Goal: Task Accomplishment & Management: Use online tool/utility

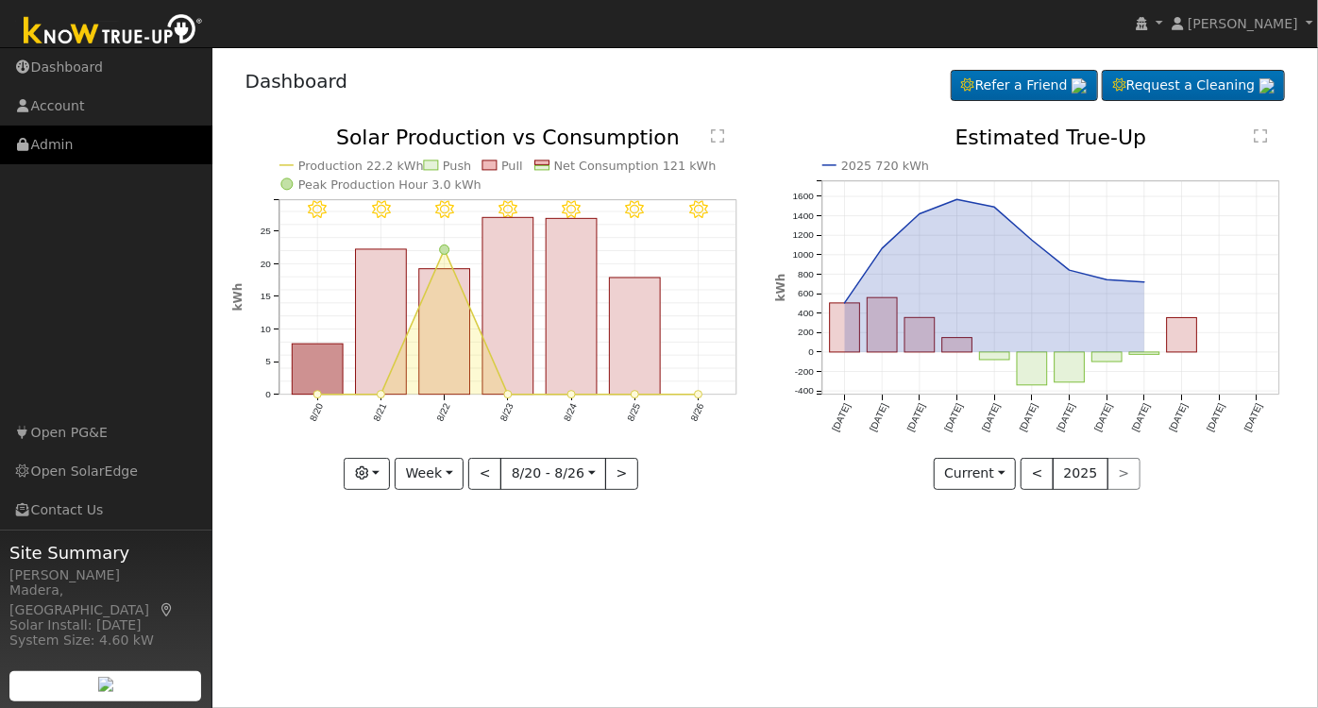
click at [83, 157] on link "Admin" at bounding box center [106, 145] width 212 height 39
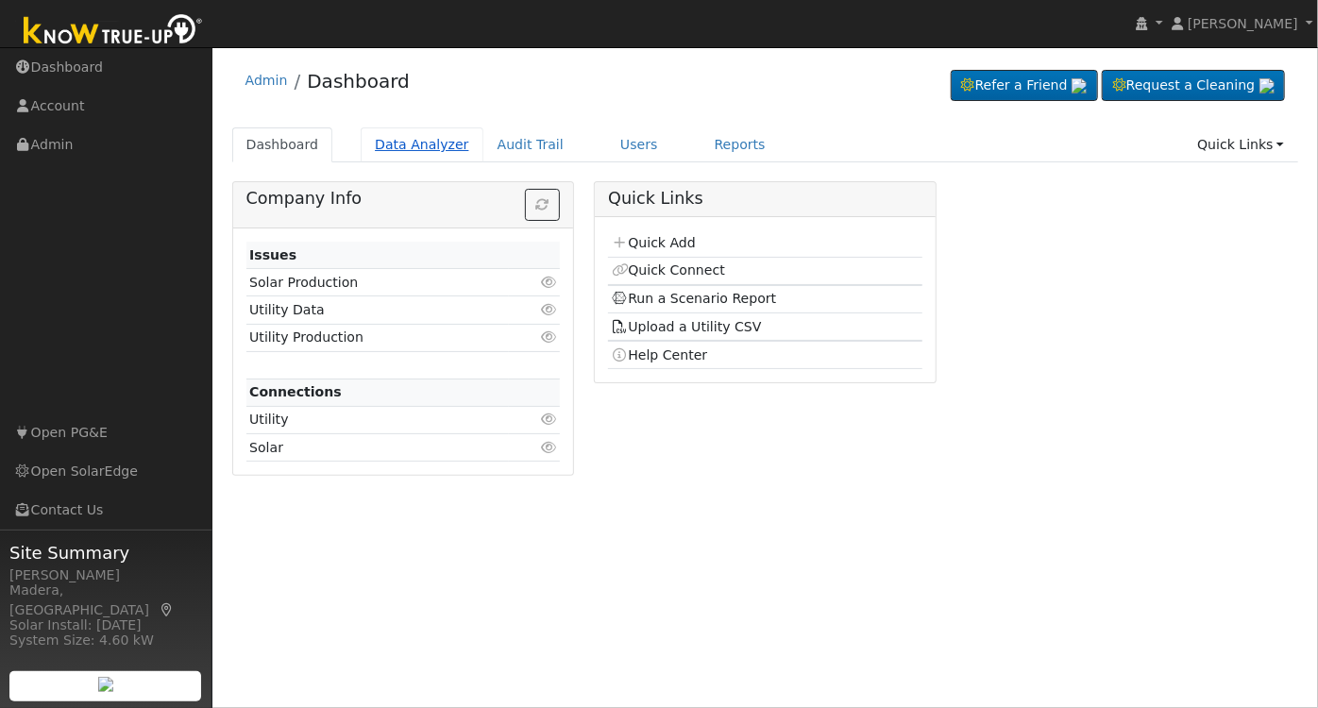
click at [412, 143] on link "Data Analyzer" at bounding box center [422, 144] width 123 height 35
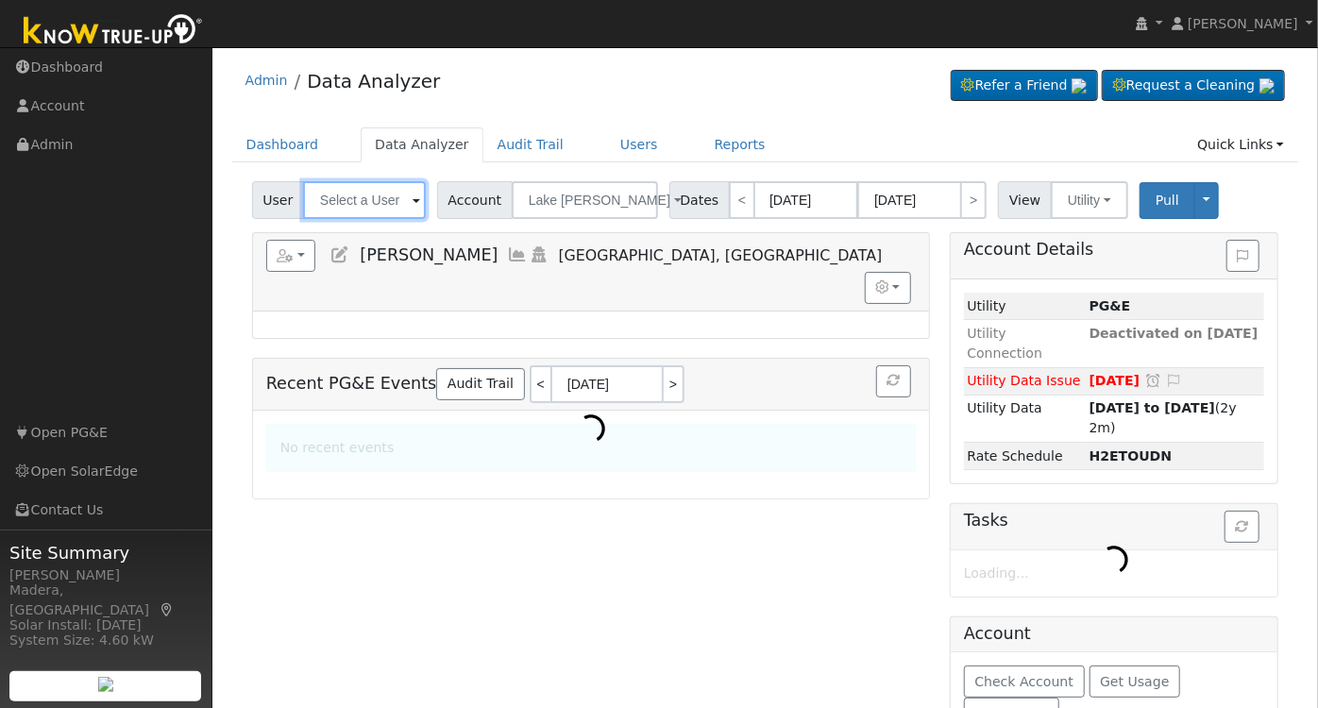
type input "[PERSON_NAME]"
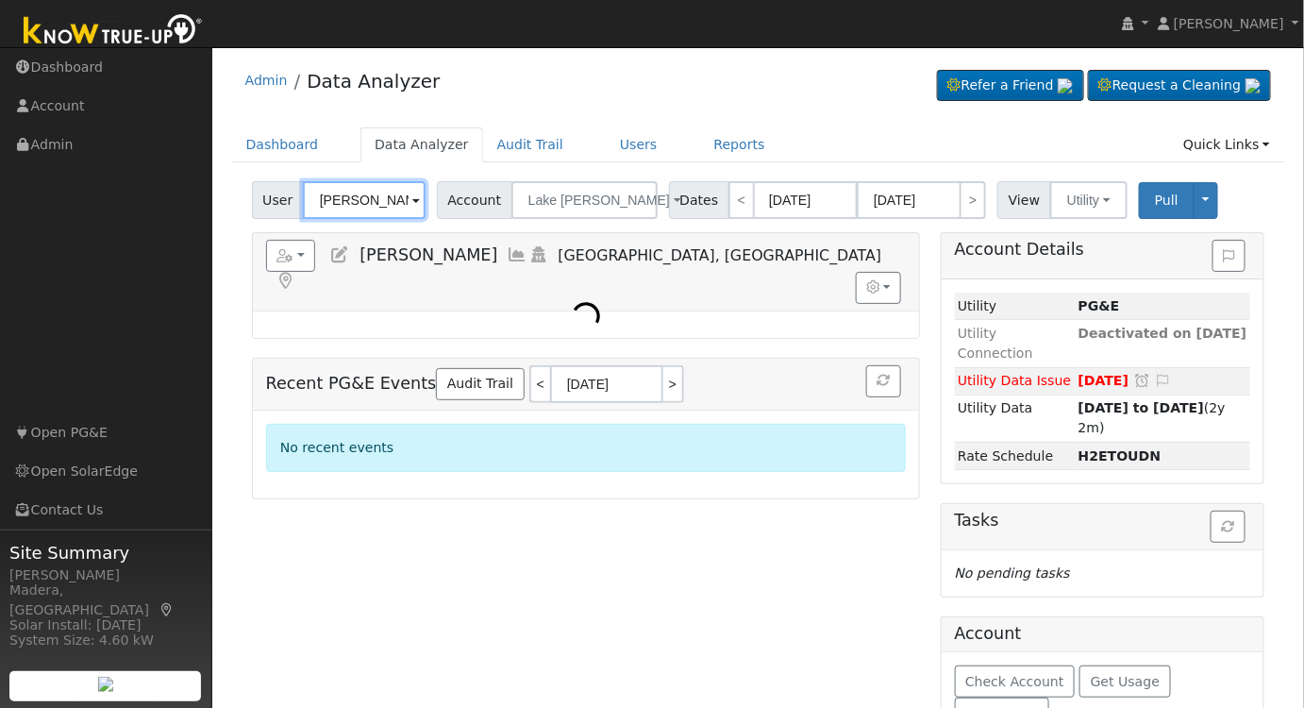
click at [366, 203] on input "[PERSON_NAME]" at bounding box center [364, 200] width 123 height 38
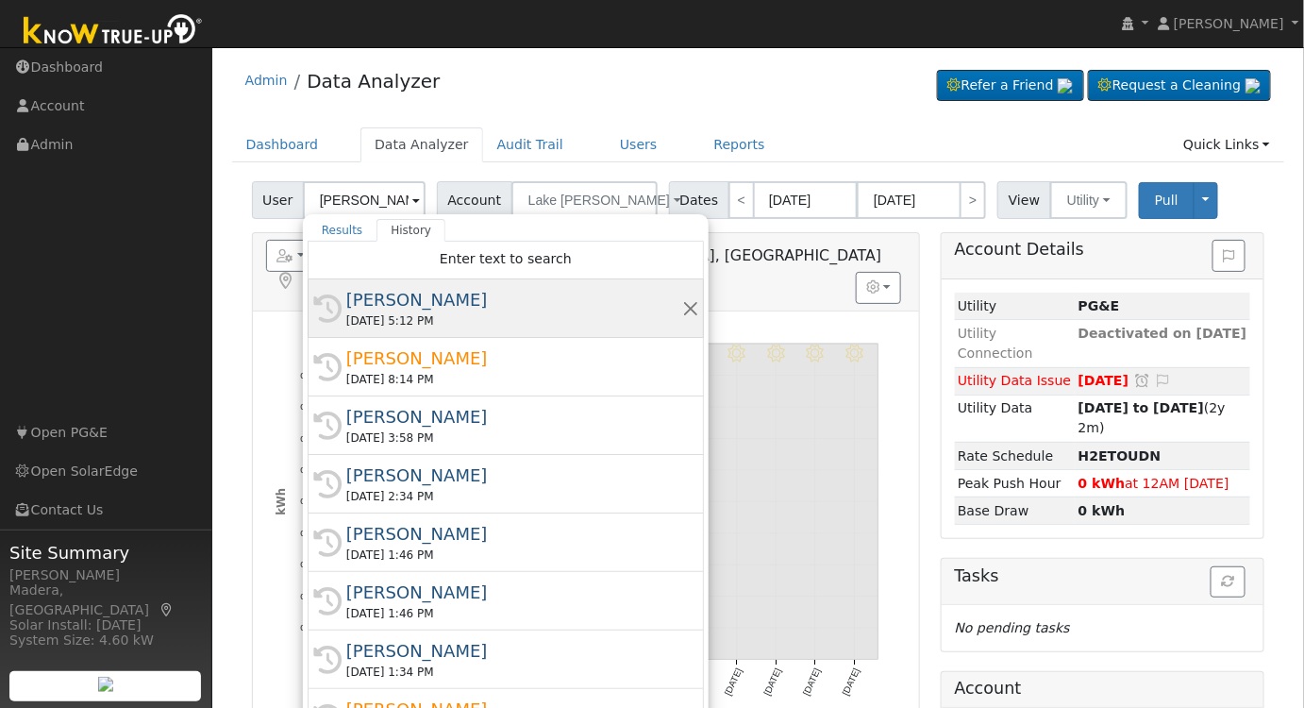
click at [474, 324] on div "[DATE] 5:12 PM" at bounding box center [514, 320] width 336 height 17
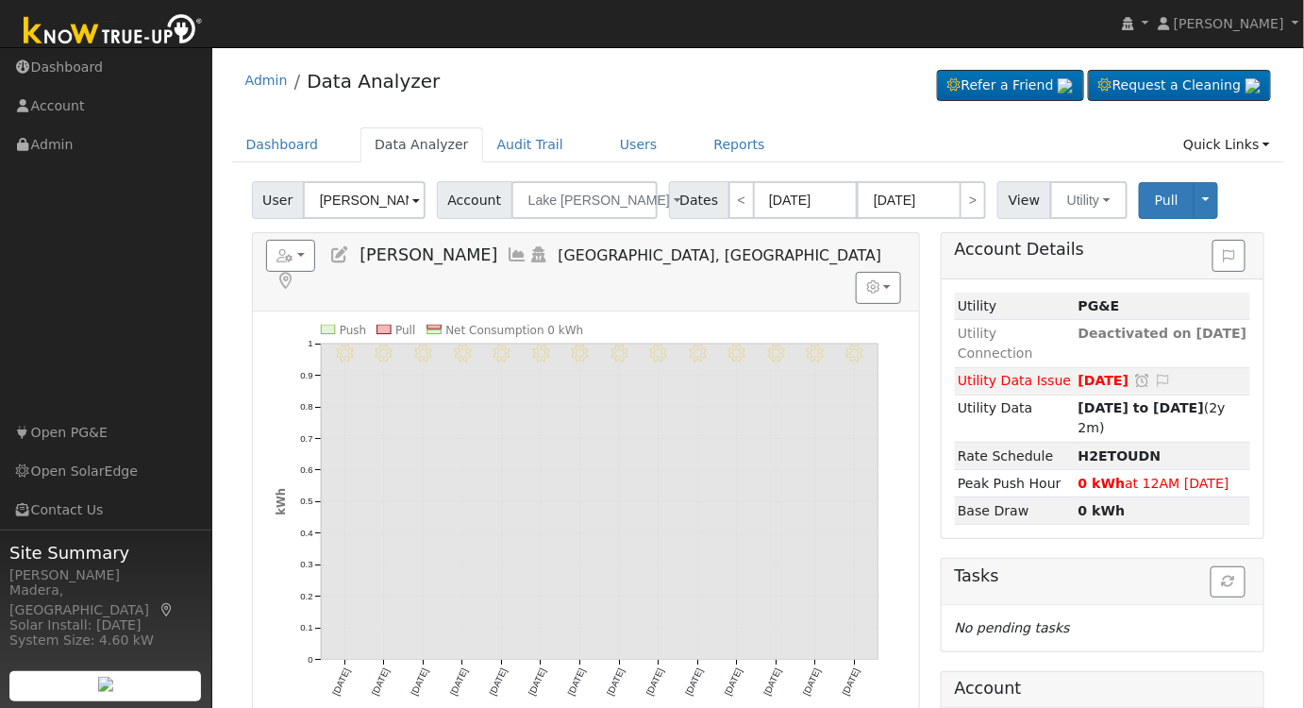
click at [508, 255] on icon at bounding box center [518, 254] width 21 height 17
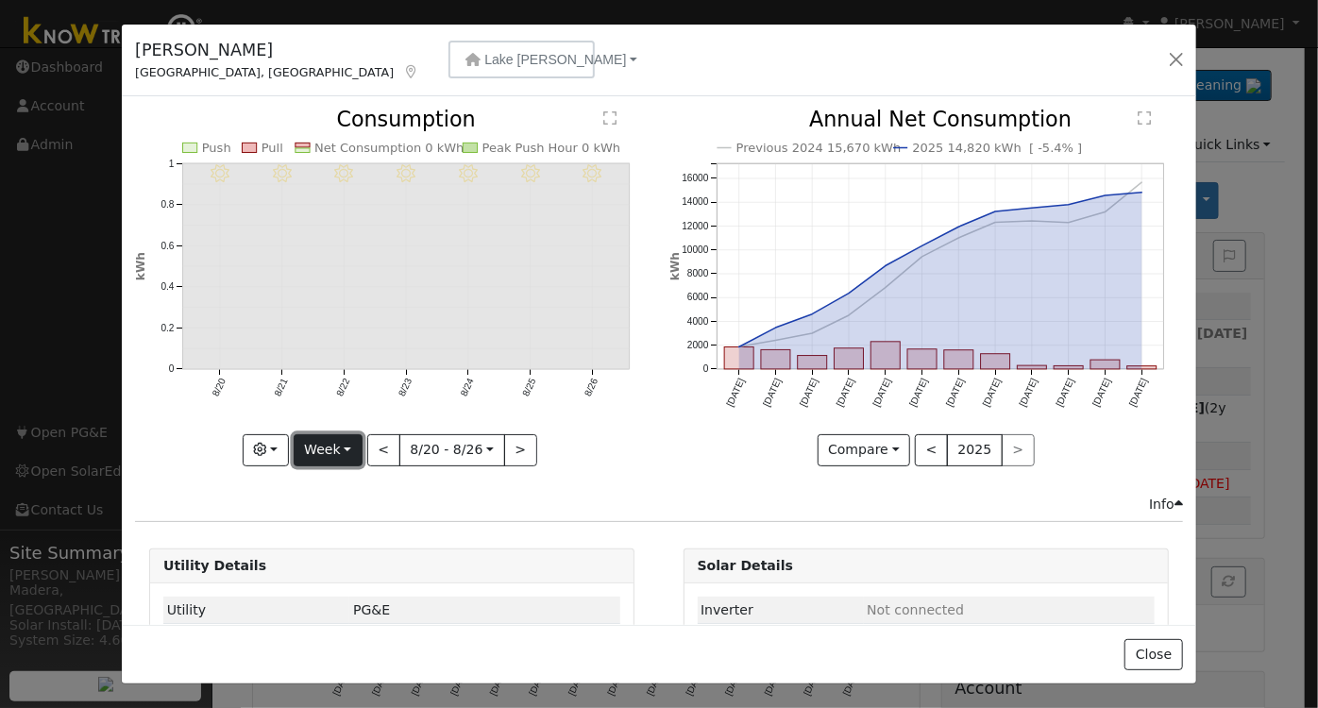
click at [322, 448] on button "Week" at bounding box center [328, 450] width 69 height 32
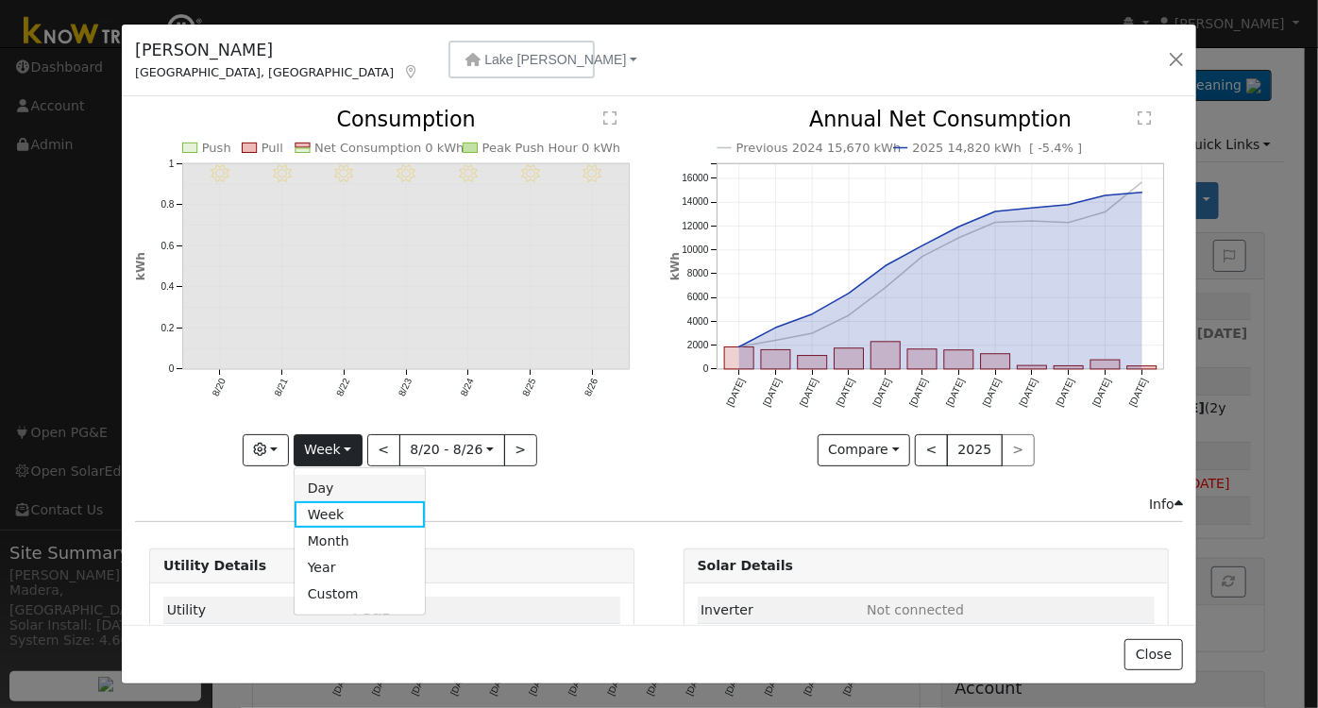
click at [325, 481] on link "Day" at bounding box center [359, 488] width 131 height 26
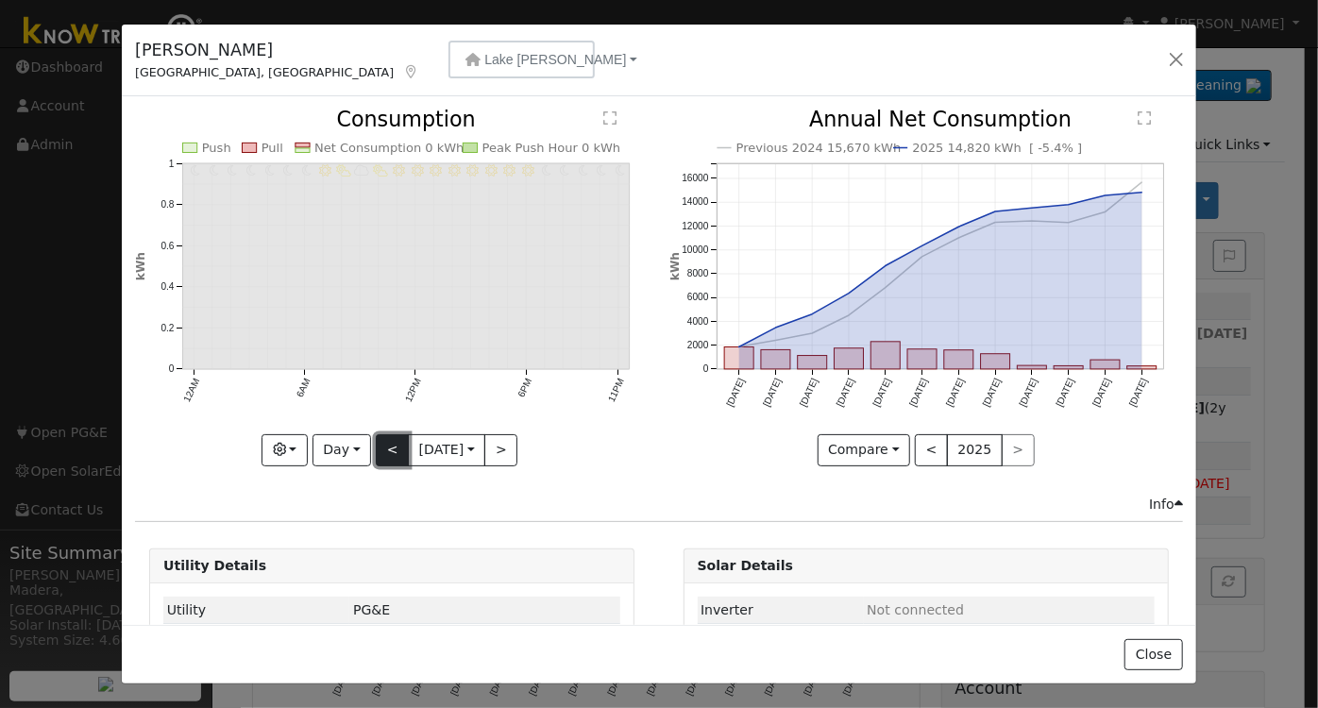
click at [389, 440] on button "<" at bounding box center [392, 450] width 33 height 32
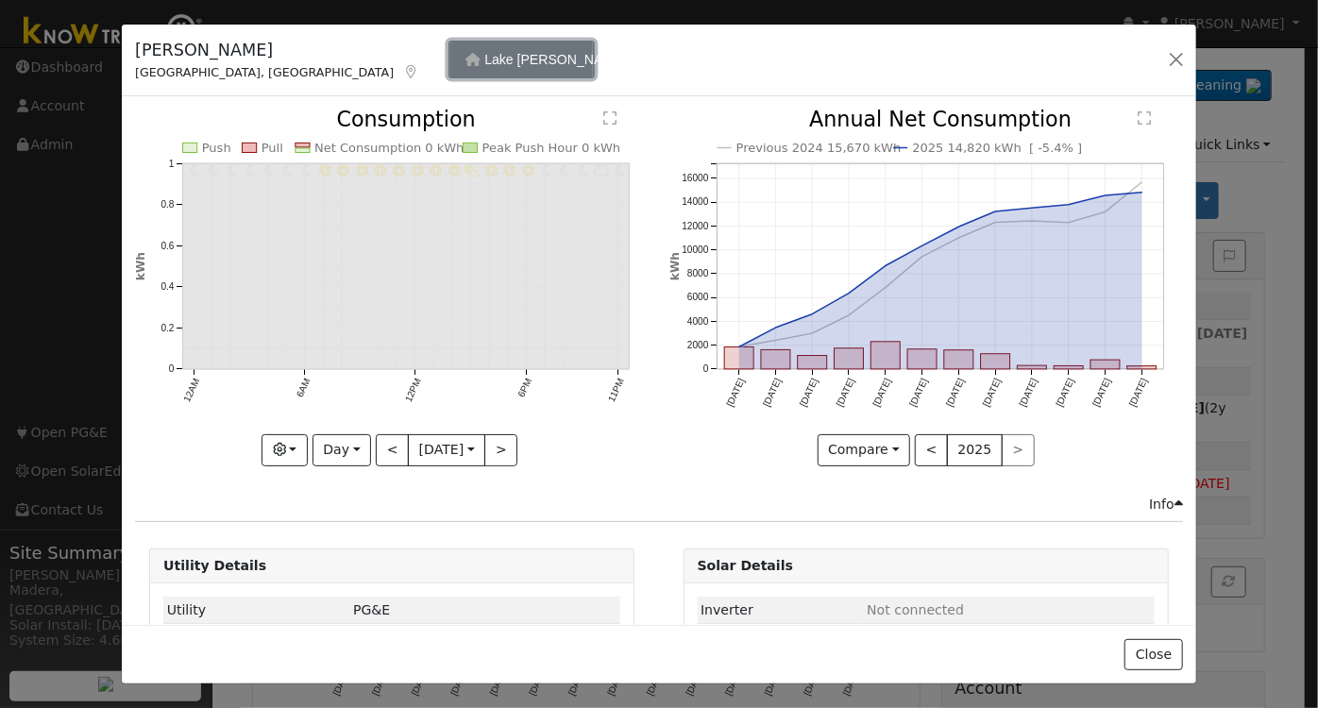
click at [448, 77] on button "Lake [PERSON_NAME]" at bounding box center [521, 60] width 146 height 38
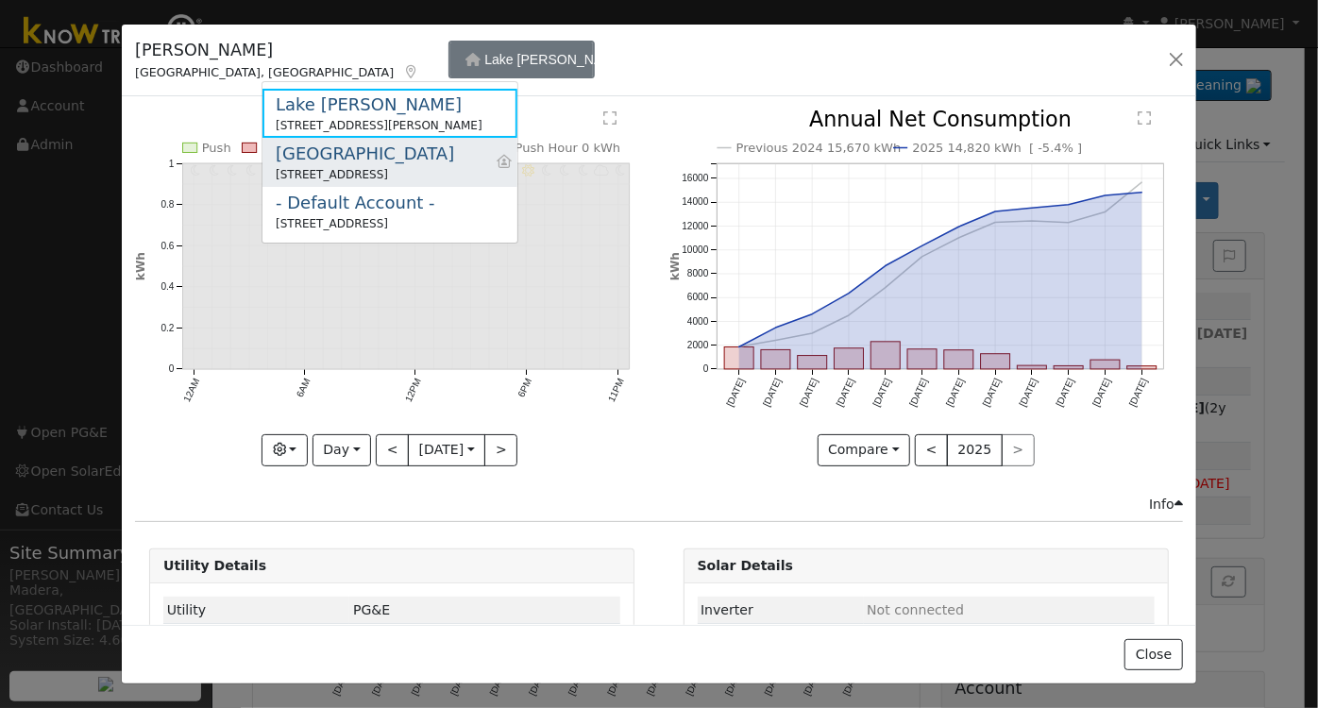
click at [342, 152] on div "[GEOGRAPHIC_DATA]" at bounding box center [365, 153] width 178 height 25
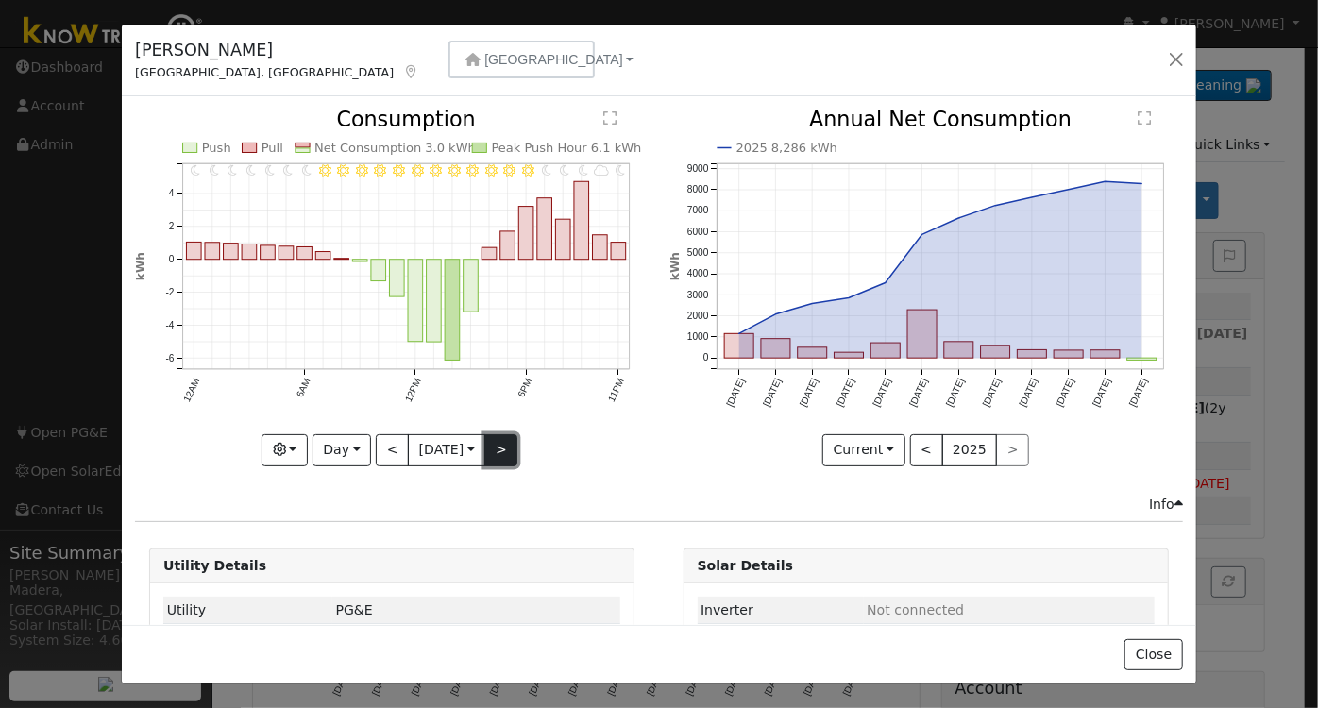
click at [502, 446] on button ">" at bounding box center [500, 450] width 33 height 32
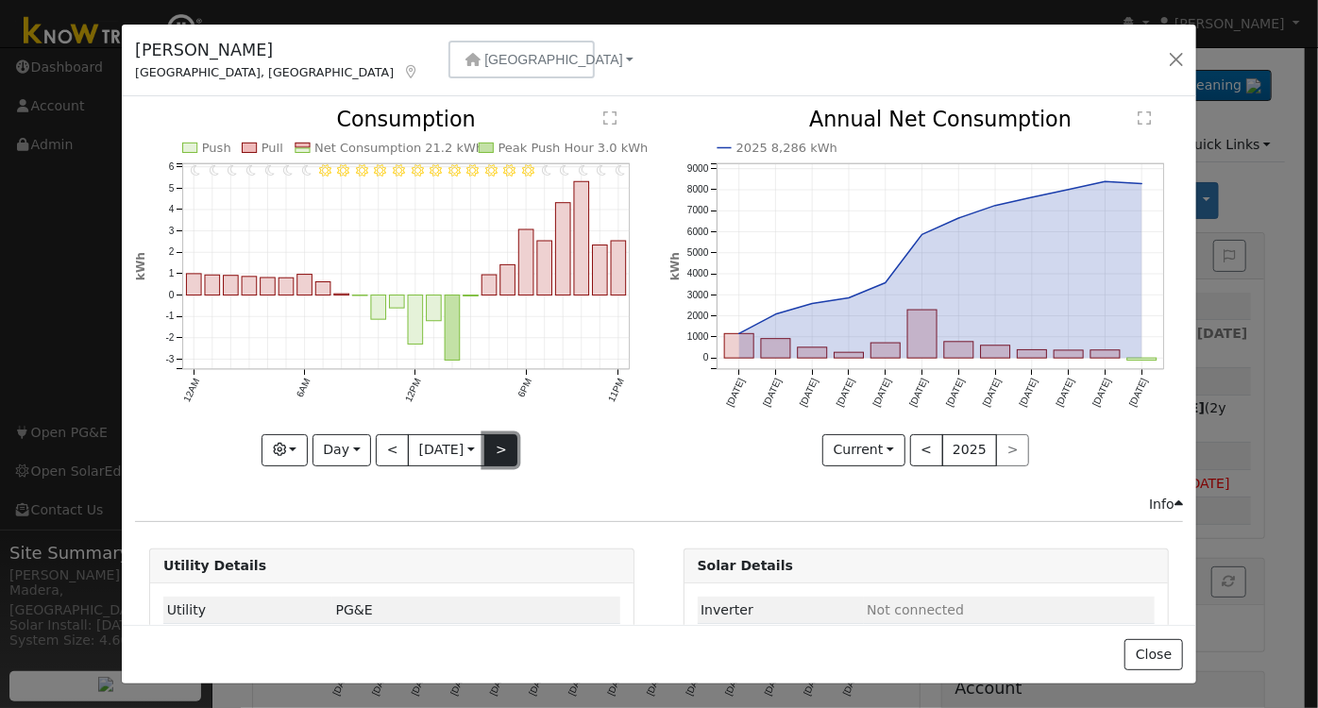
click at [502, 446] on button ">" at bounding box center [500, 450] width 33 height 32
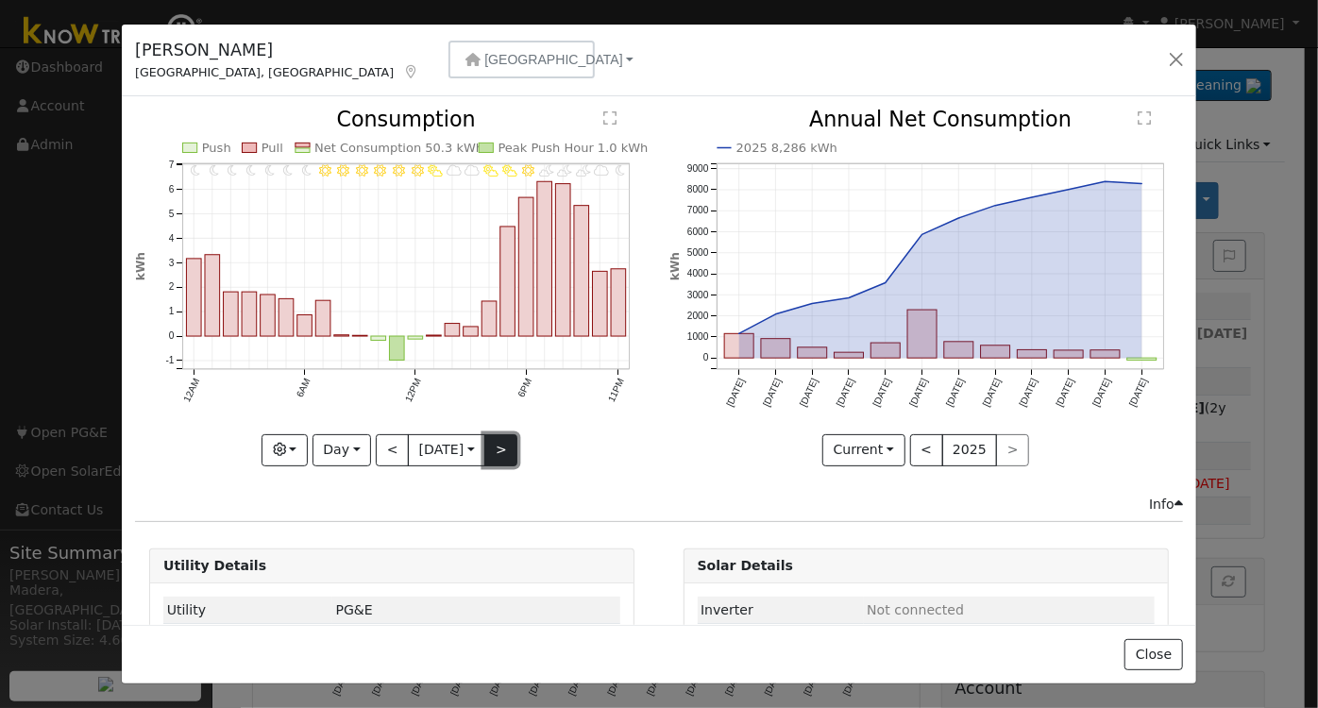
click at [502, 446] on button ">" at bounding box center [500, 450] width 33 height 32
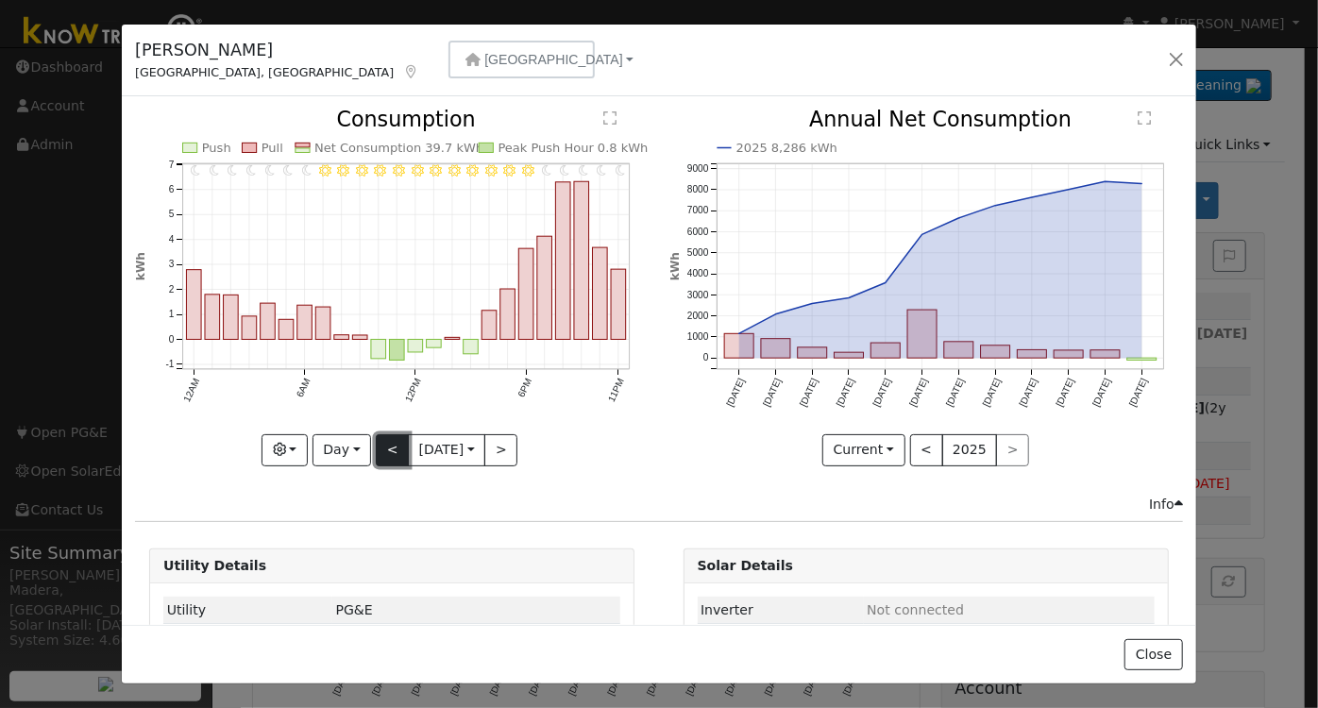
click at [381, 436] on button "<" at bounding box center [392, 450] width 33 height 32
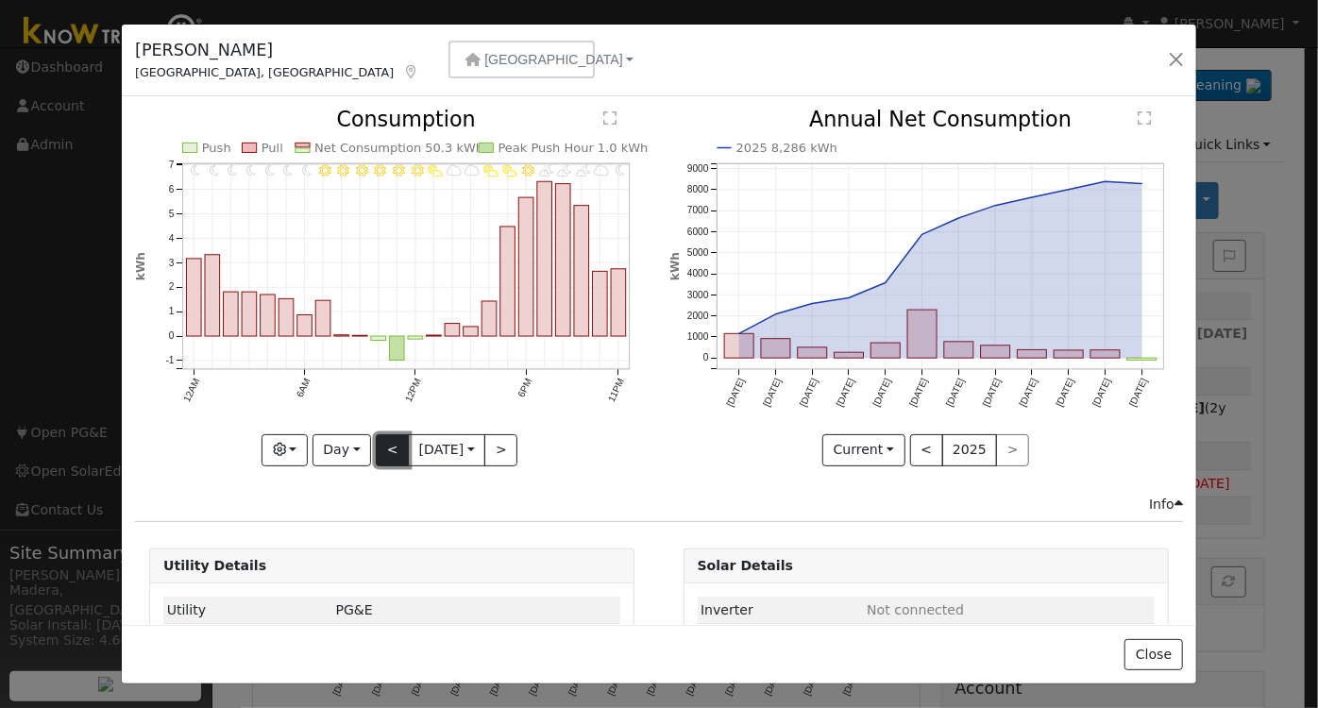
click at [381, 436] on button "<" at bounding box center [392, 450] width 33 height 32
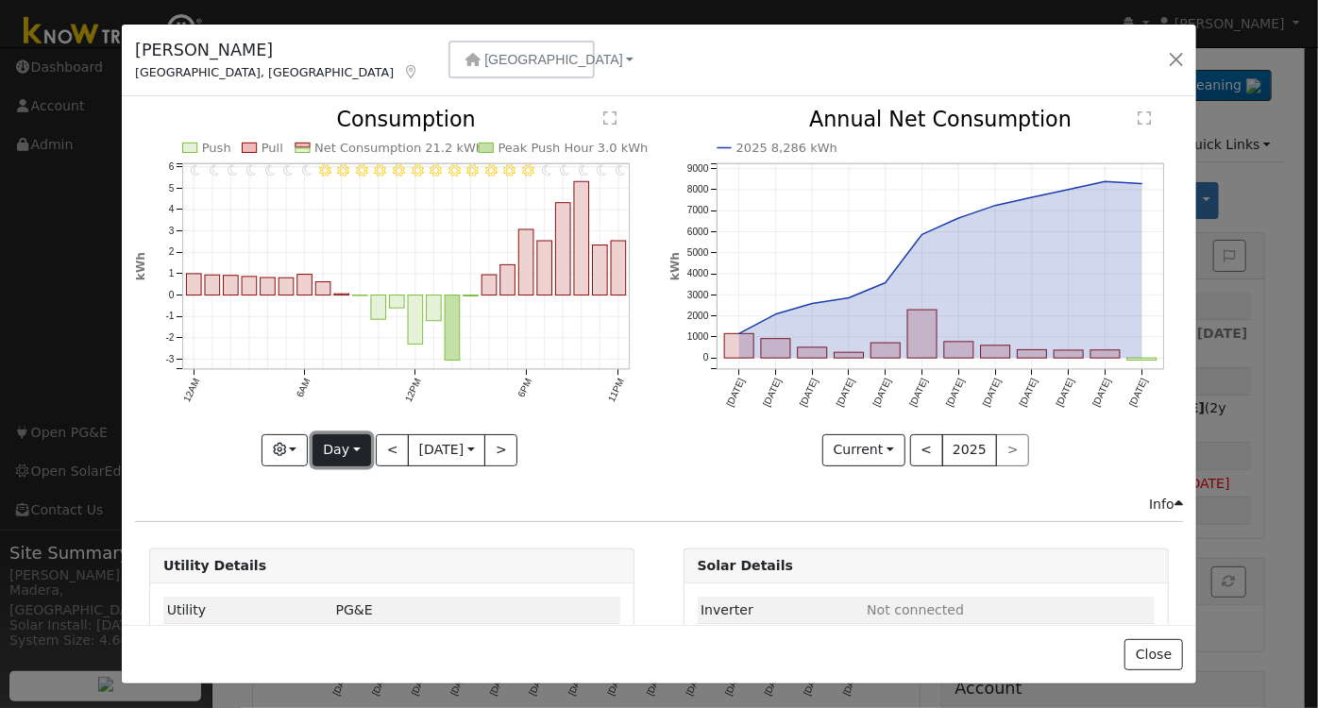
click at [337, 438] on button "Day" at bounding box center [341, 450] width 59 height 32
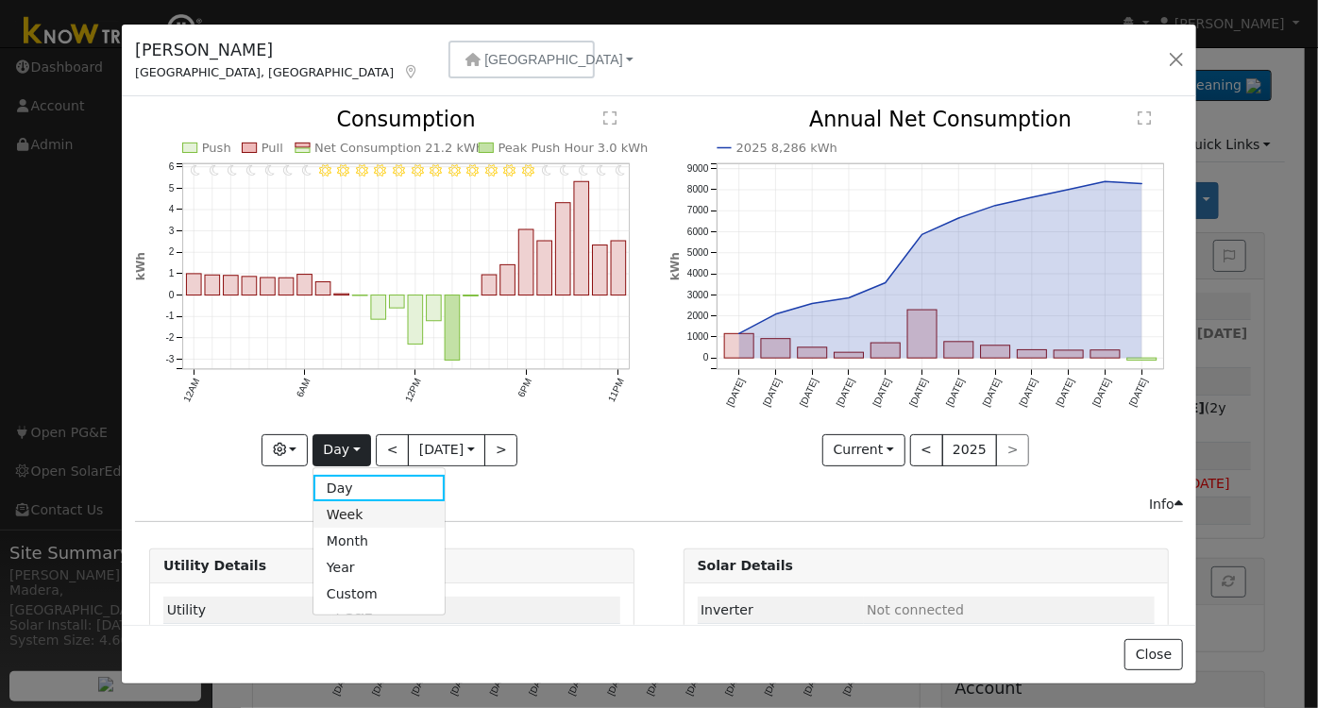
click at [342, 511] on link "Week" at bounding box center [378, 514] width 131 height 26
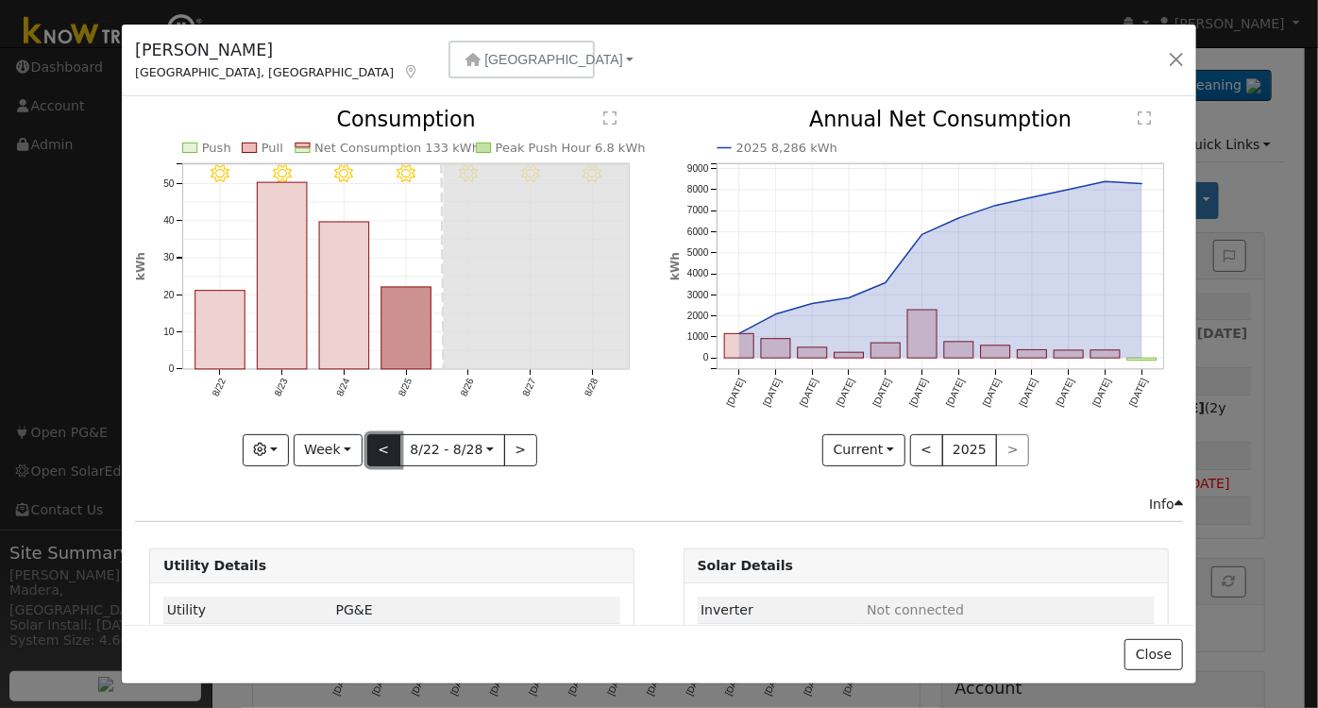
click at [371, 446] on button "<" at bounding box center [383, 450] width 33 height 32
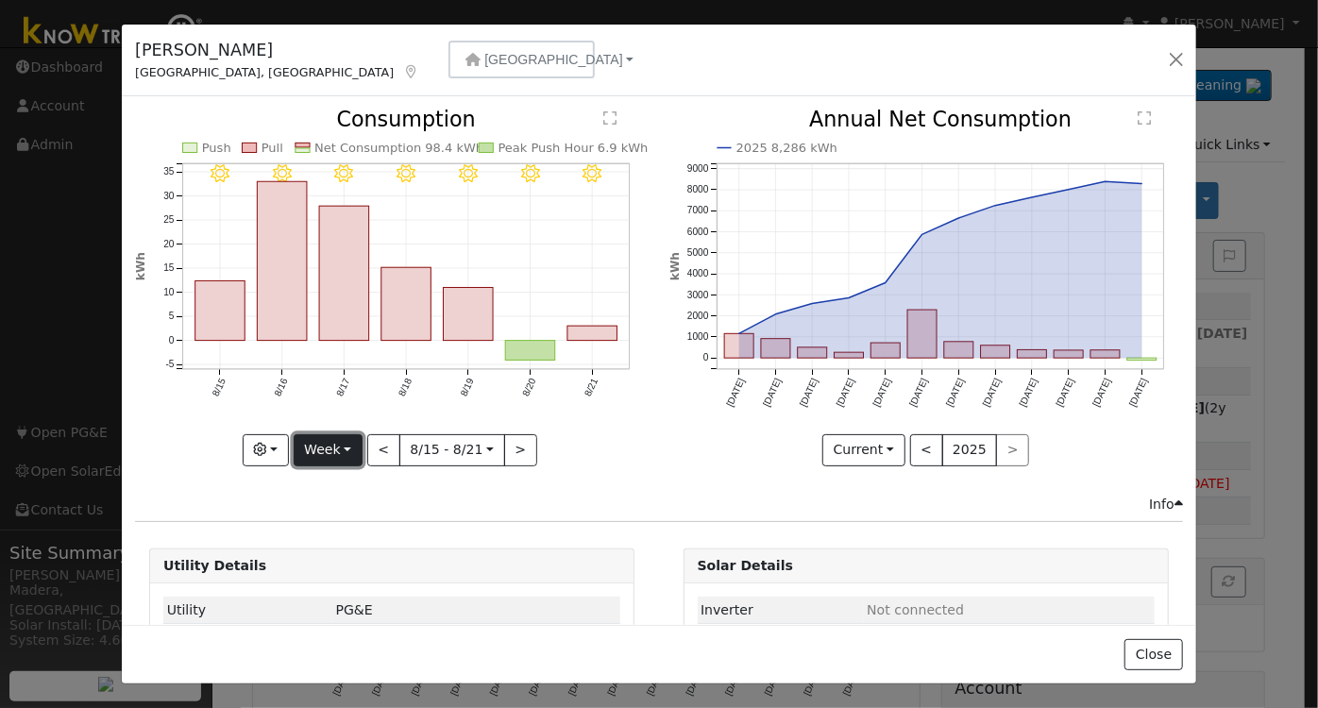
click at [302, 436] on button "Week" at bounding box center [328, 450] width 69 height 32
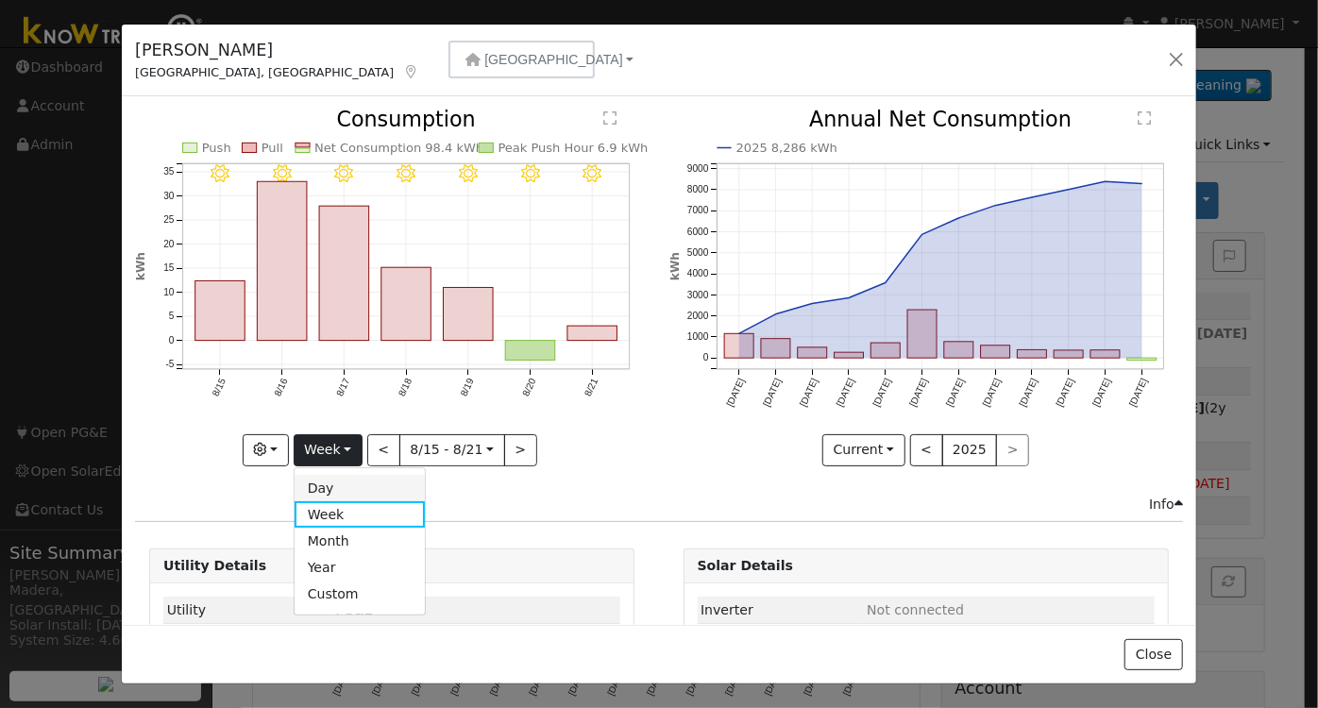
click at [349, 482] on link "Day" at bounding box center [359, 488] width 131 height 26
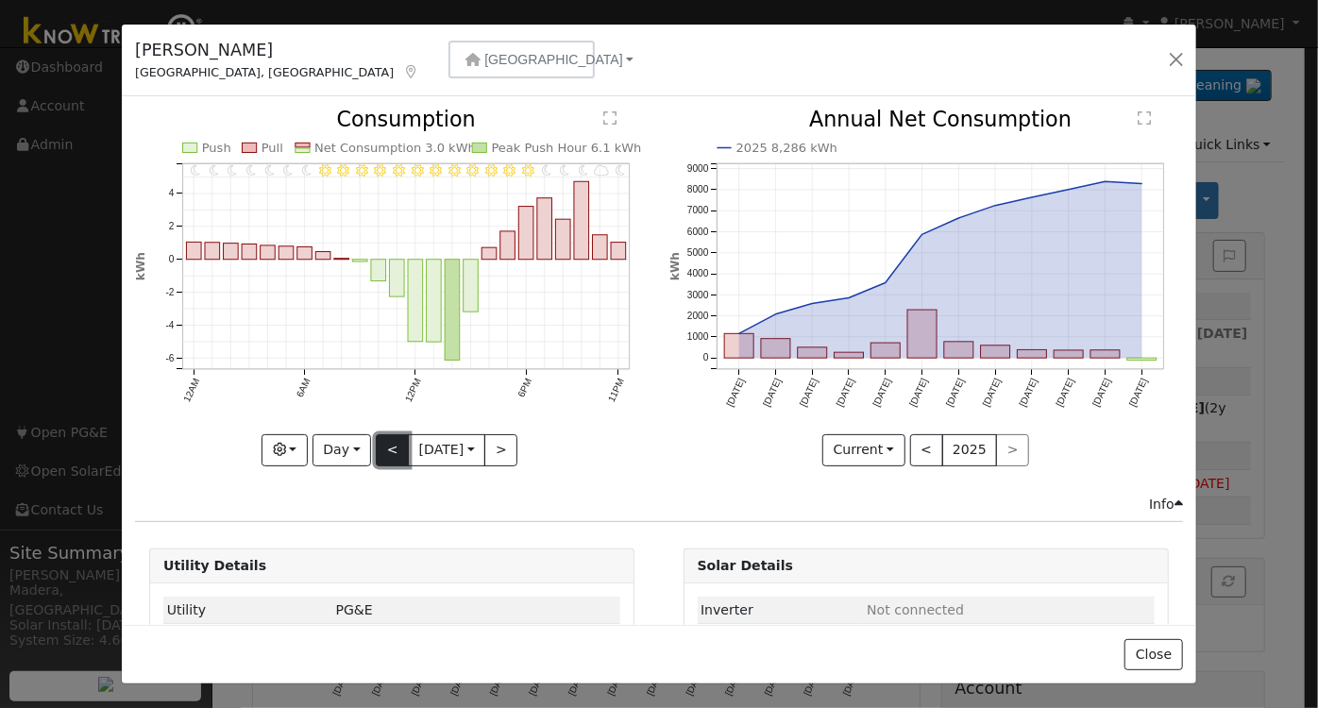
click at [384, 446] on button "<" at bounding box center [392, 450] width 33 height 32
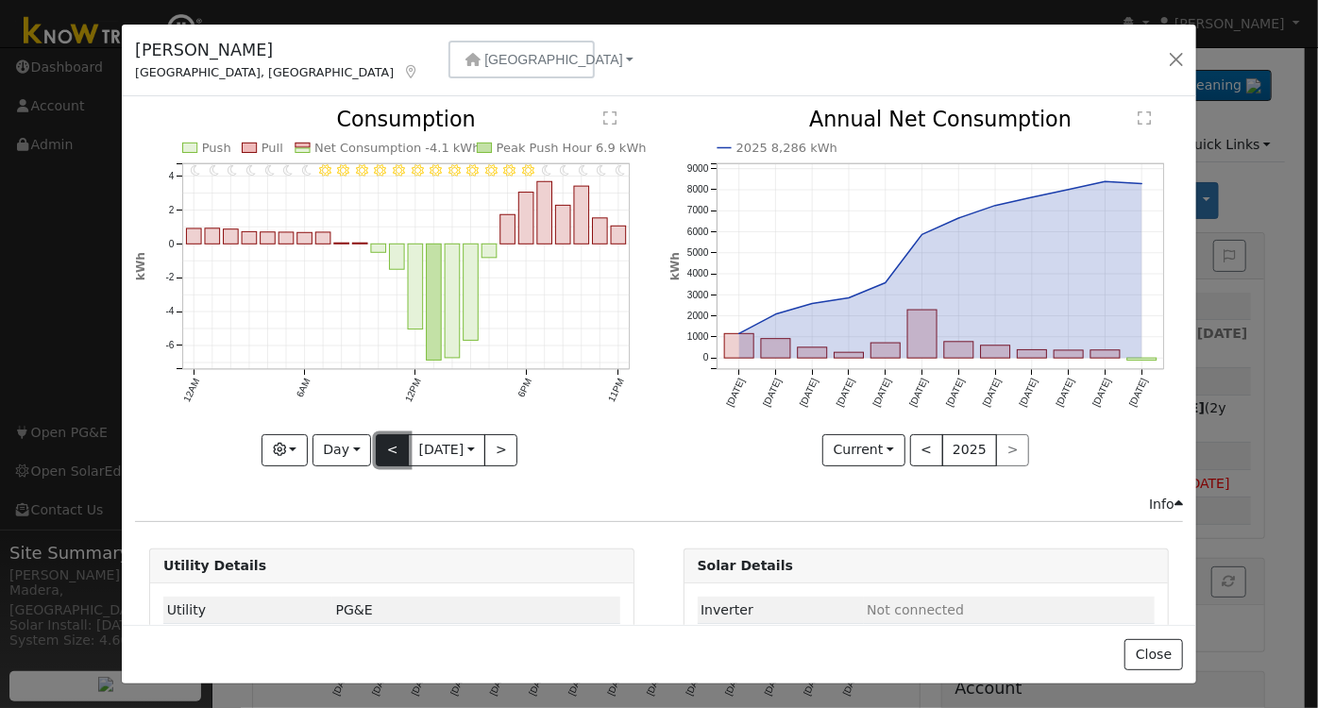
click at [384, 446] on button "<" at bounding box center [392, 450] width 33 height 32
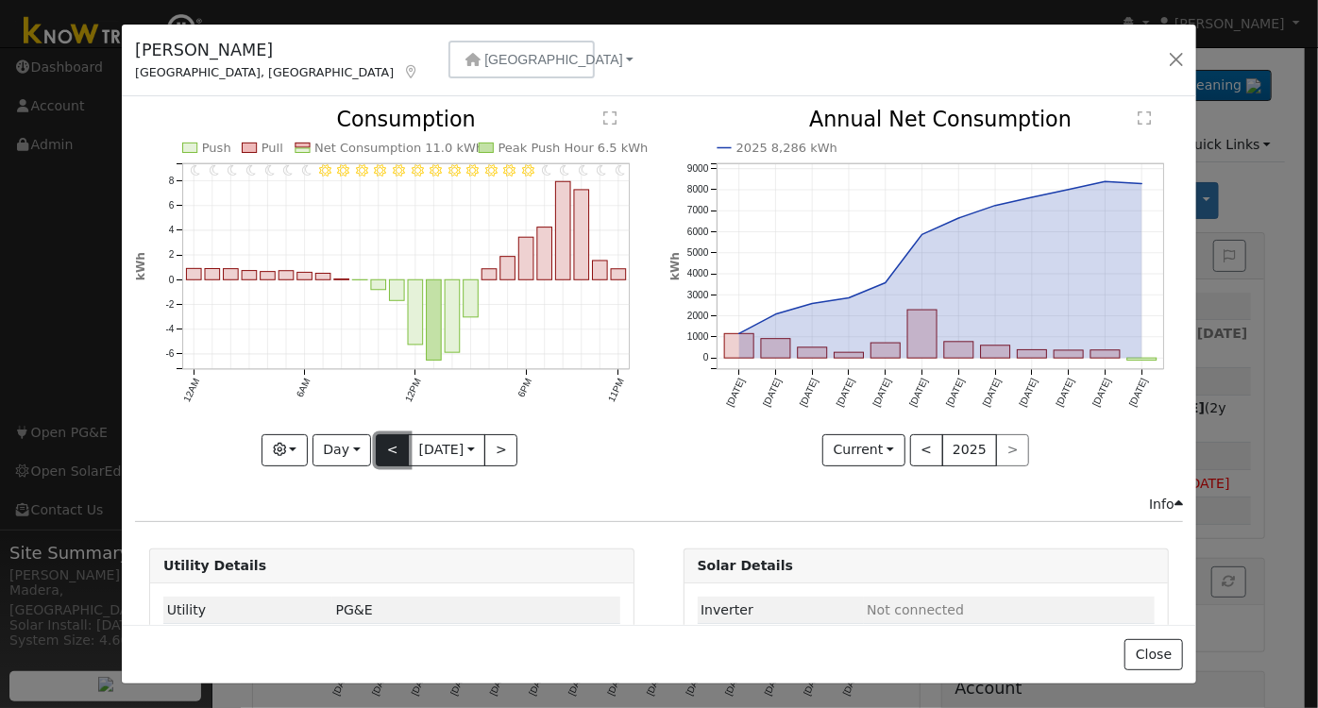
click at [384, 446] on button "<" at bounding box center [392, 450] width 33 height 32
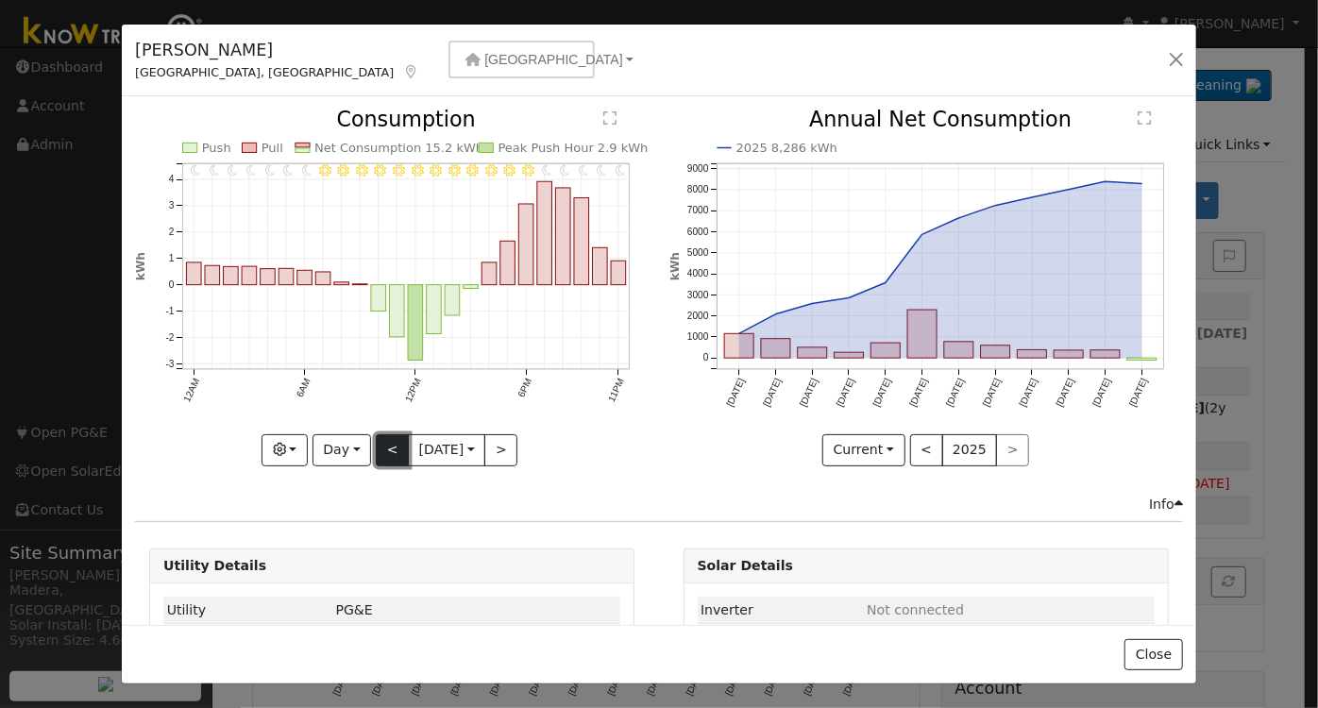
click at [378, 451] on button "<" at bounding box center [392, 450] width 33 height 32
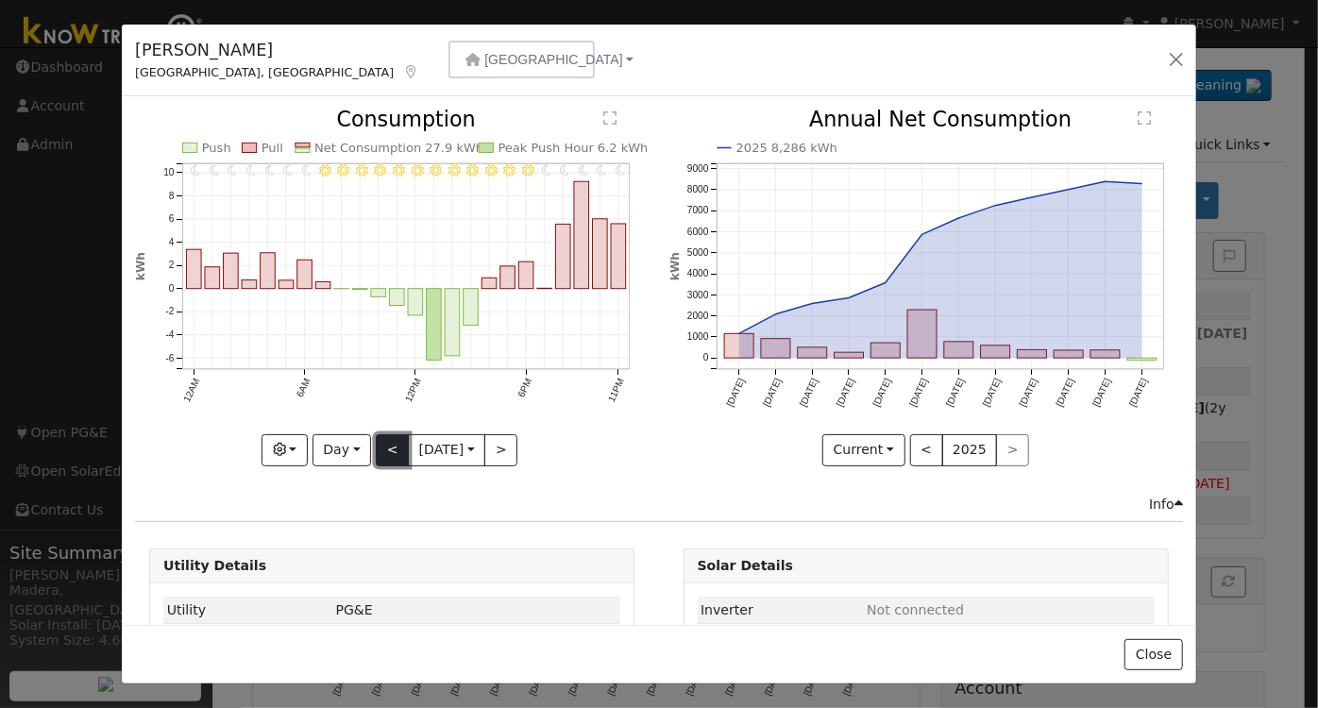
click at [378, 438] on button "<" at bounding box center [392, 450] width 33 height 32
click at [378, 444] on button "<" at bounding box center [392, 450] width 33 height 32
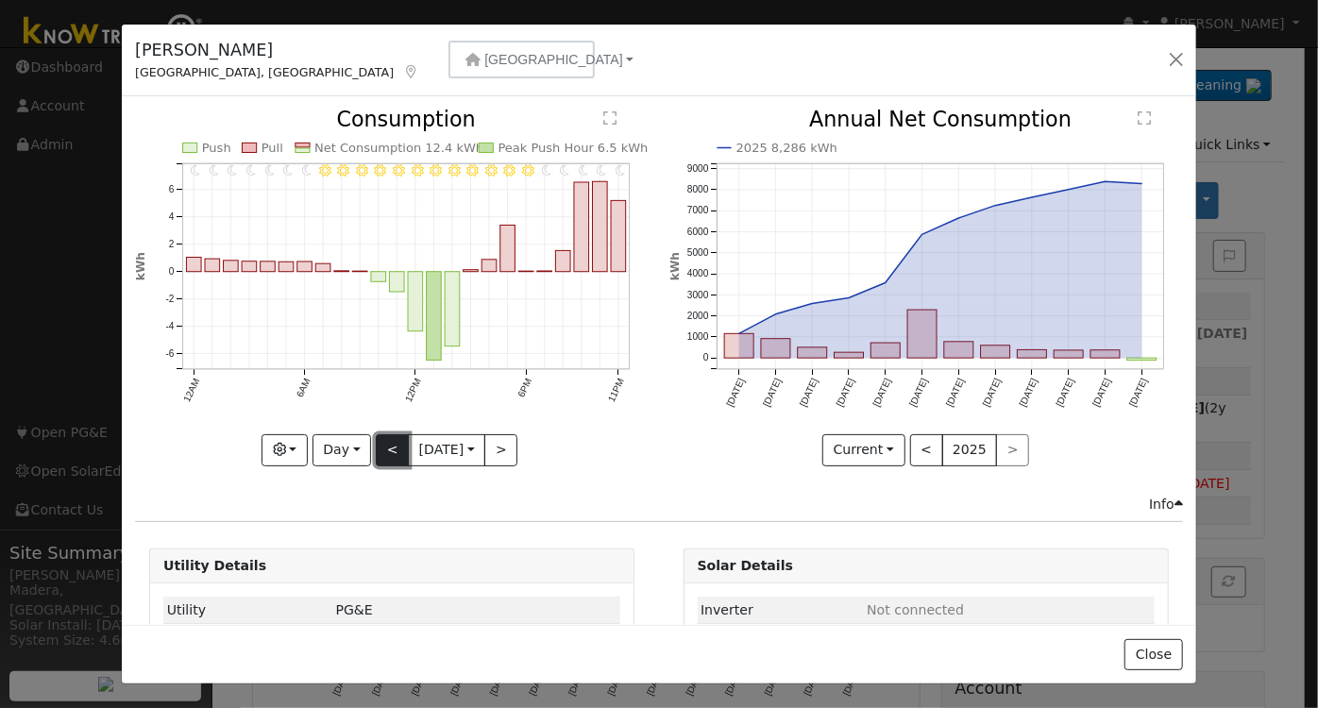
click at [381, 443] on button "<" at bounding box center [392, 450] width 33 height 32
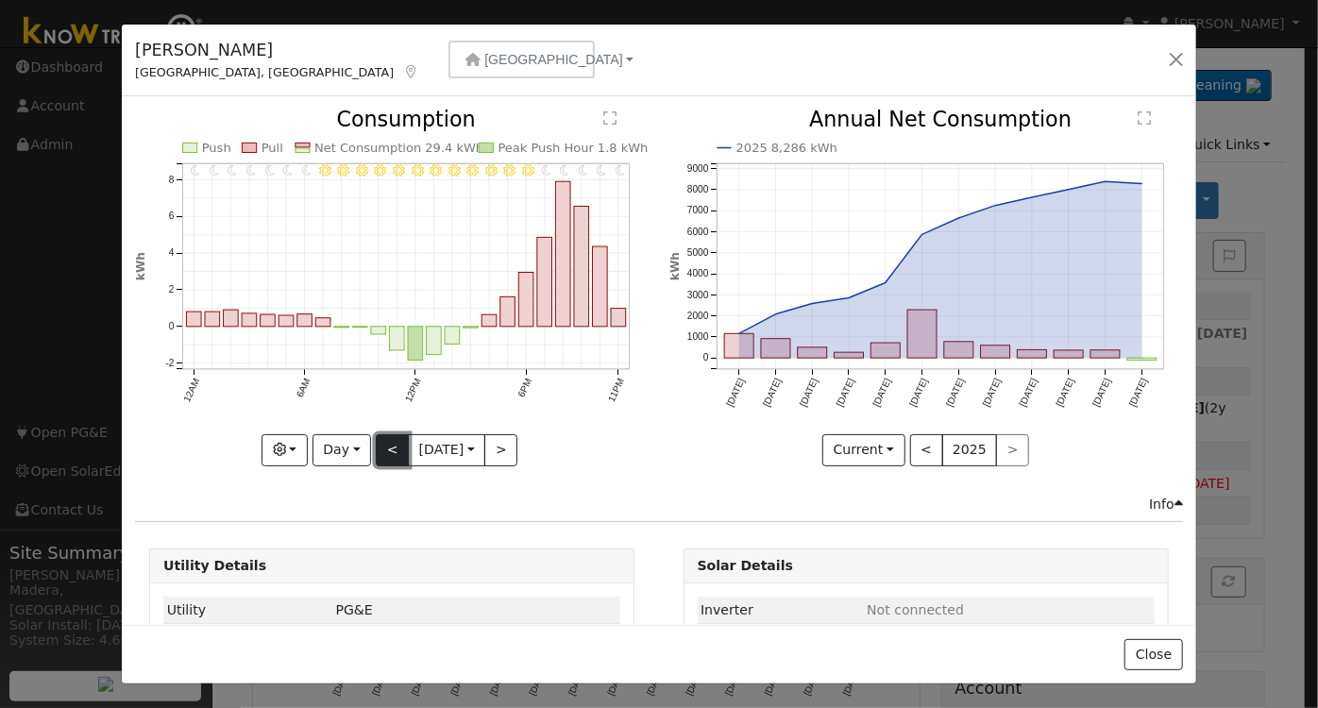
click at [381, 443] on button "<" at bounding box center [392, 450] width 33 height 32
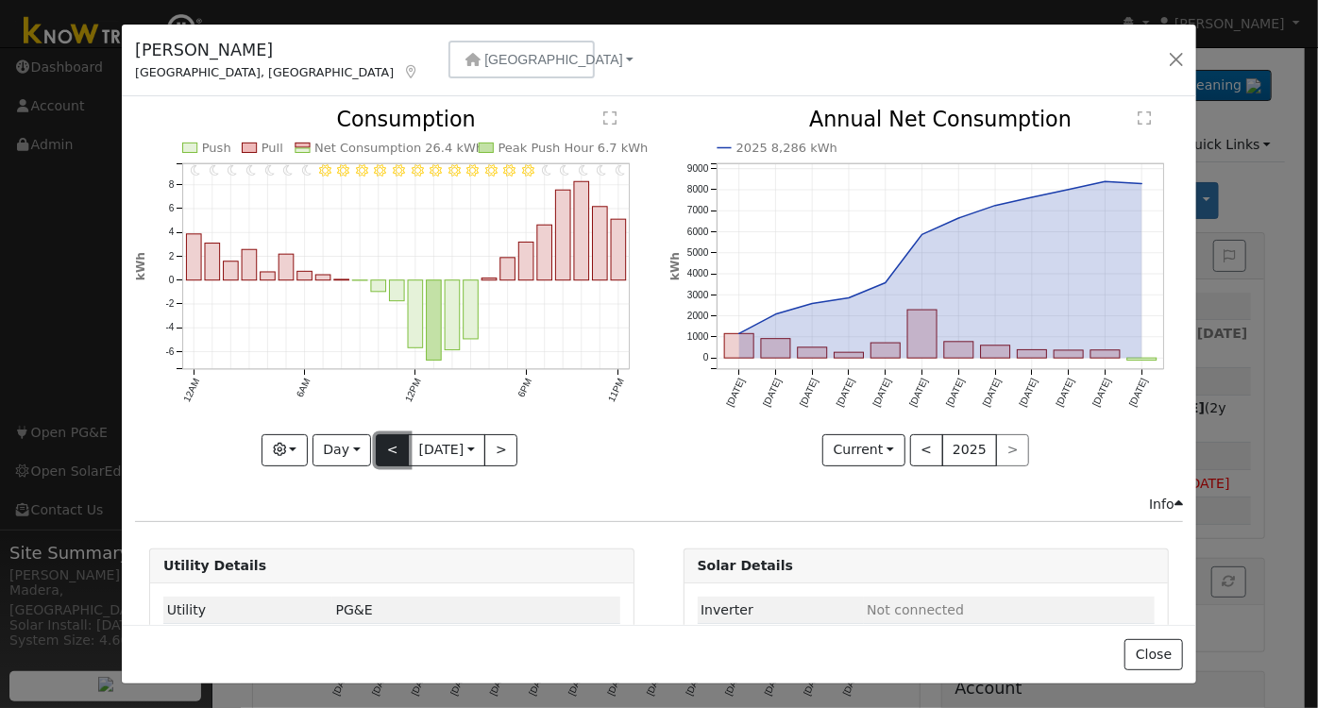
click at [381, 443] on button "<" at bounding box center [392, 450] width 33 height 32
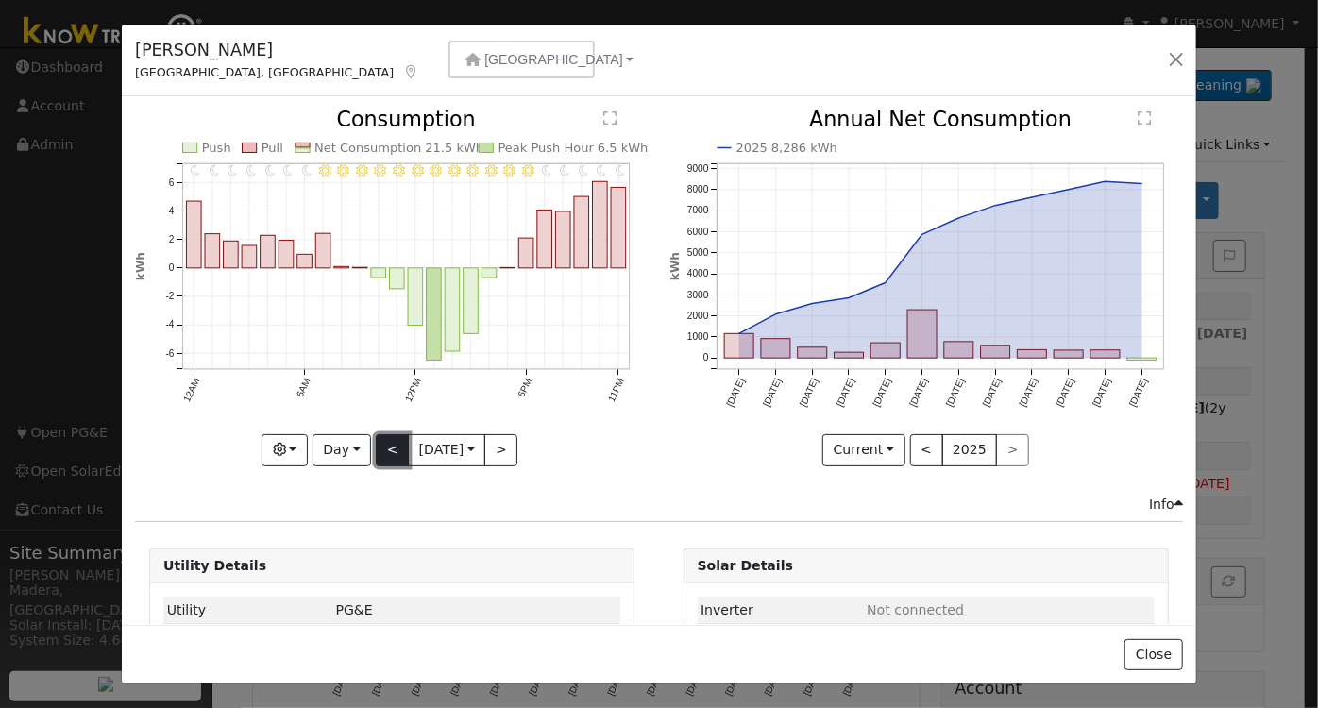
click at [381, 443] on button "<" at bounding box center [392, 450] width 33 height 32
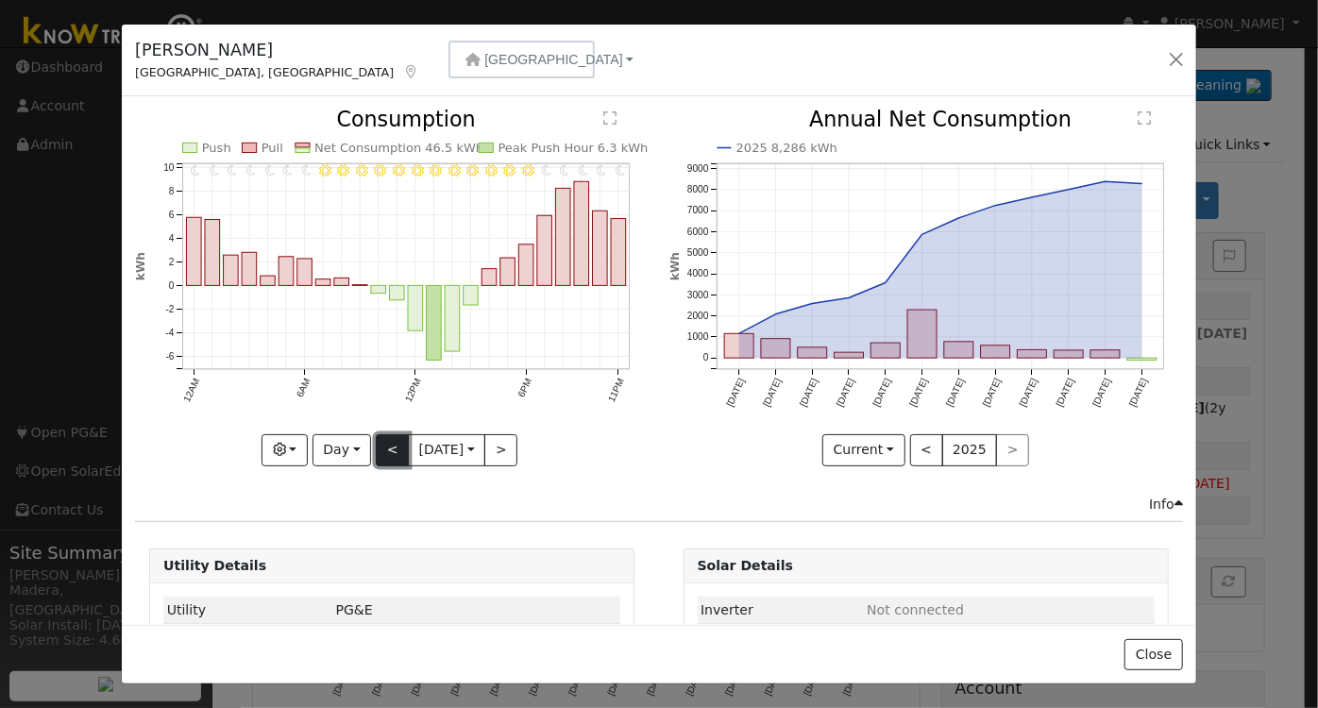
click at [383, 446] on button "<" at bounding box center [392, 450] width 33 height 32
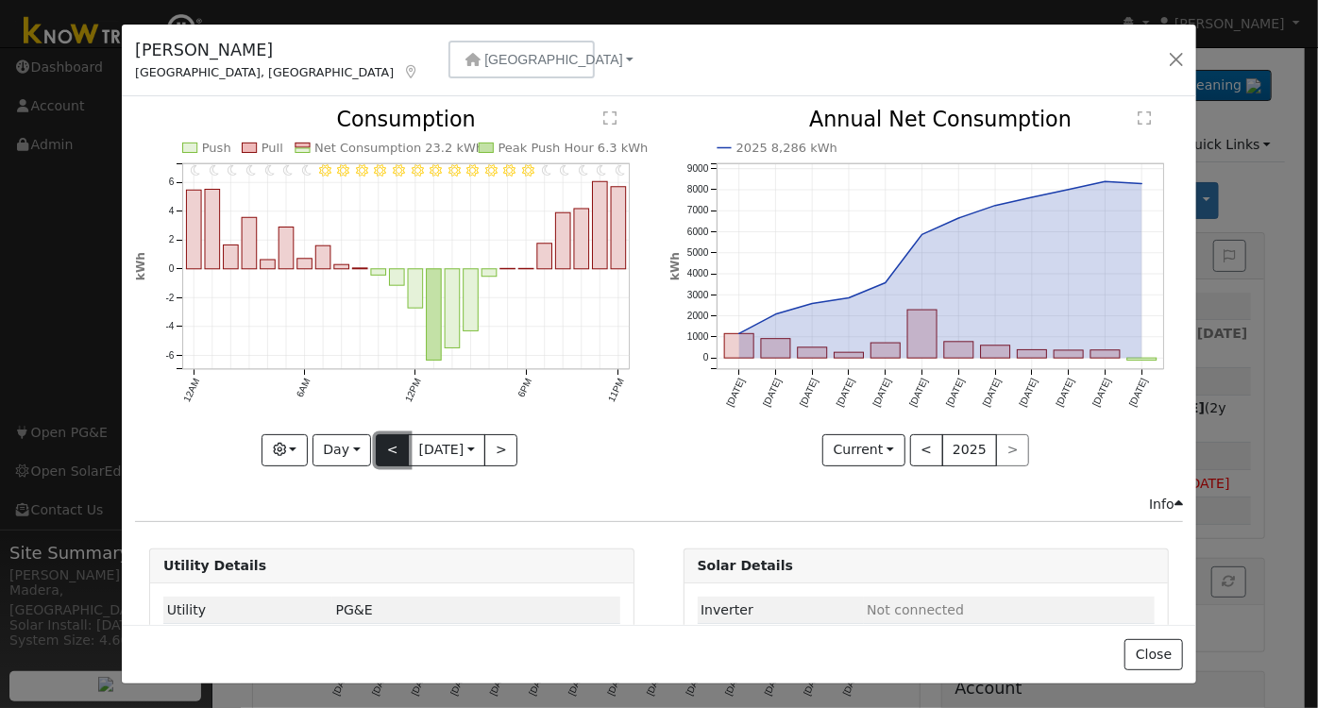
click at [378, 442] on button "<" at bounding box center [392, 450] width 33 height 32
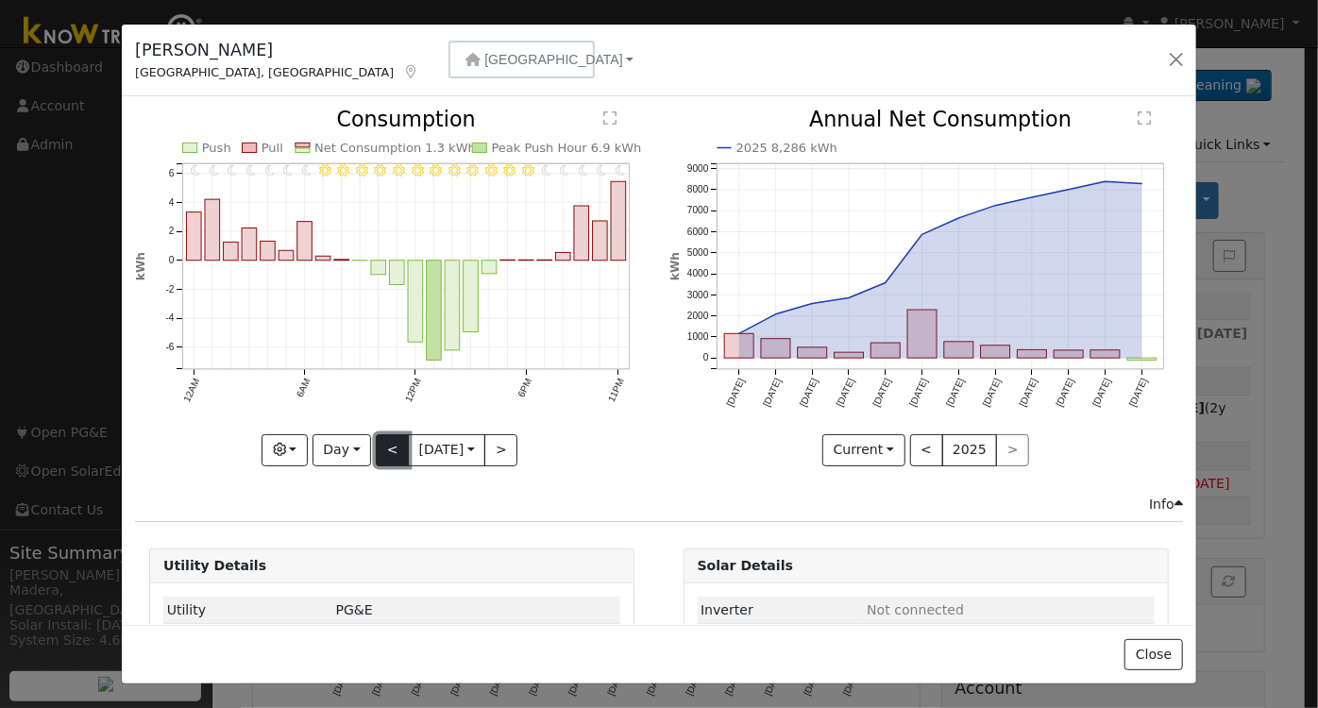
click at [383, 442] on button "<" at bounding box center [392, 450] width 33 height 32
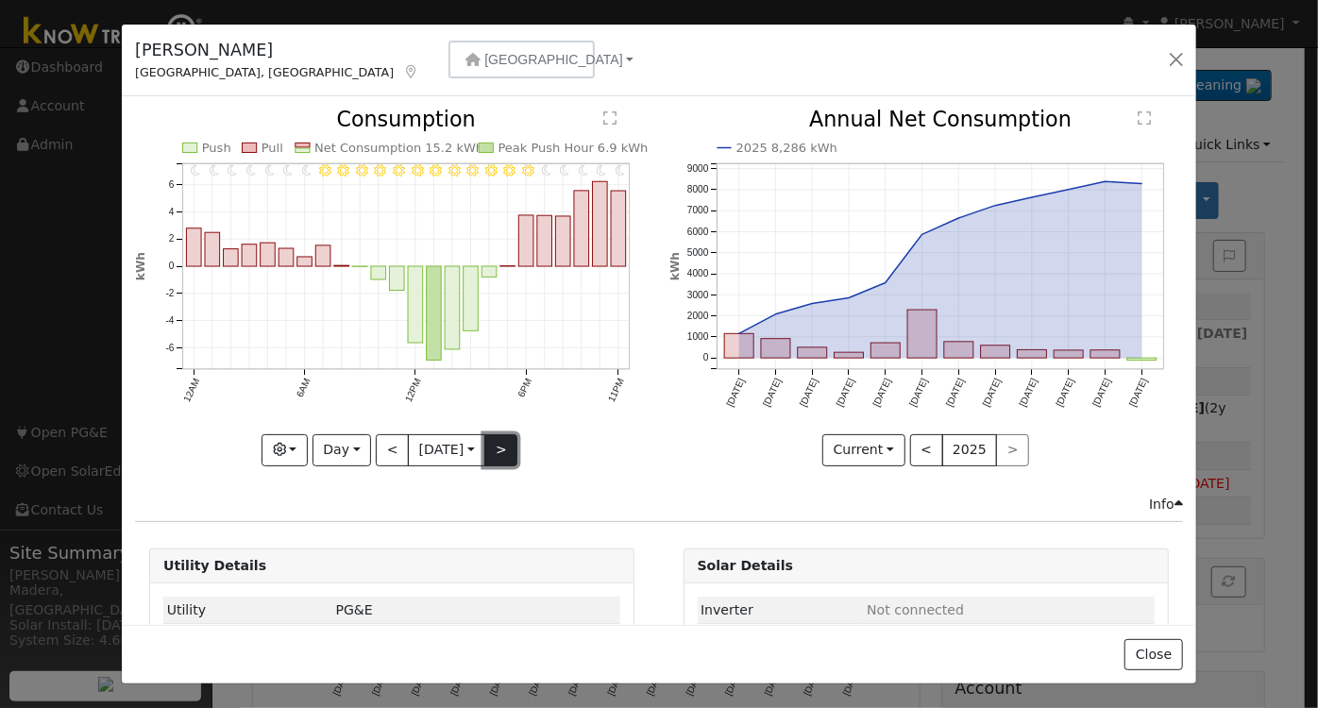
click at [503, 444] on button ">" at bounding box center [500, 450] width 33 height 32
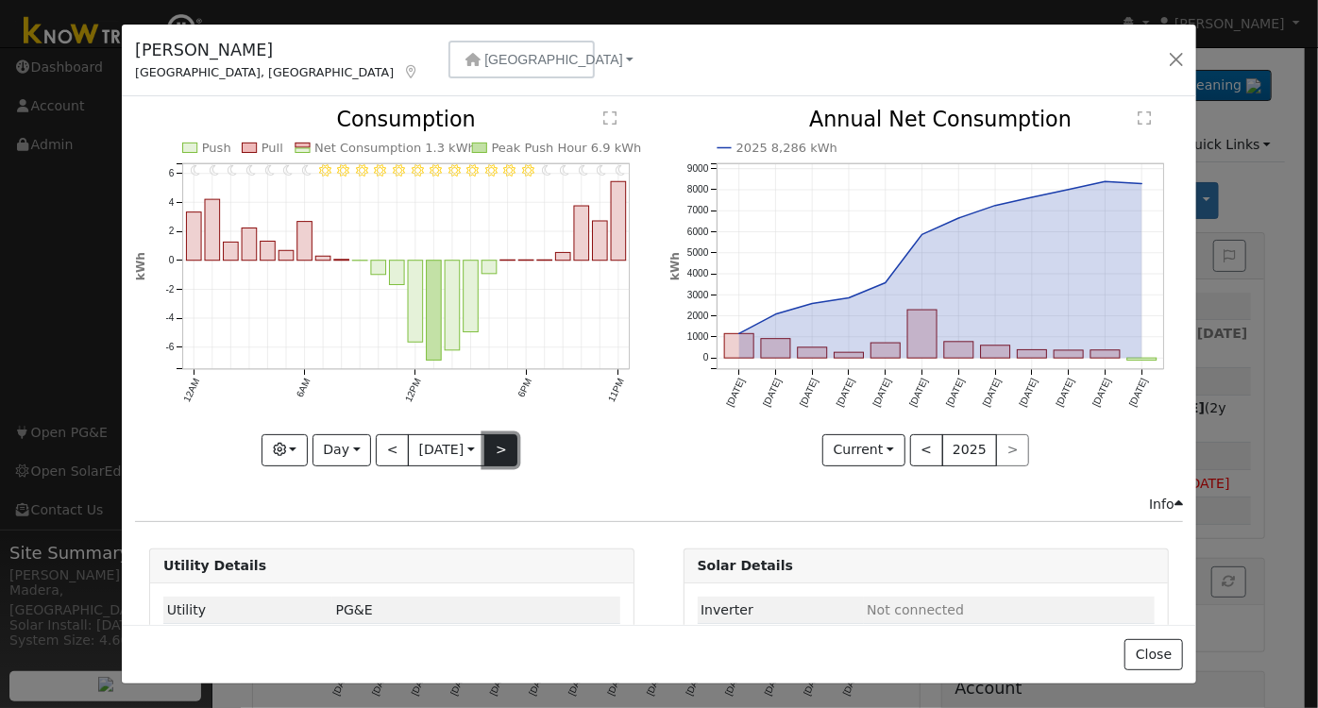
click at [488, 442] on button ">" at bounding box center [500, 450] width 33 height 32
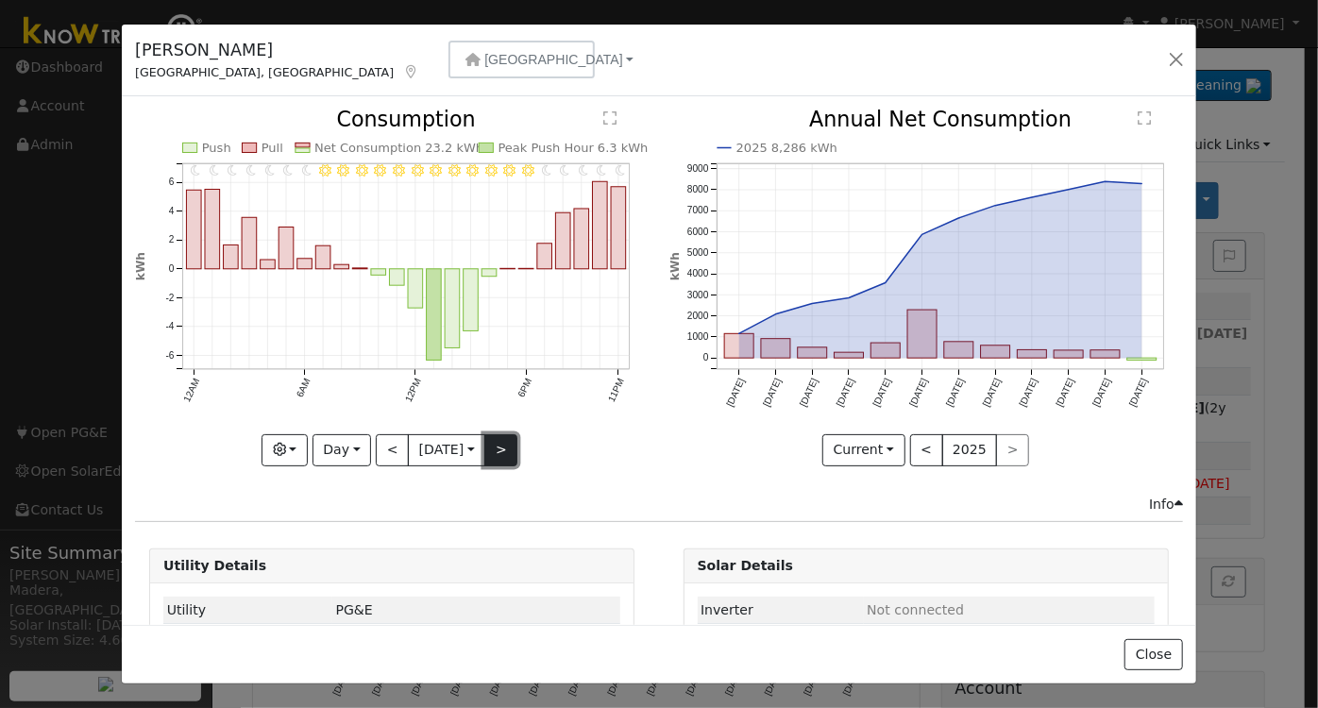
click at [488, 442] on button ">" at bounding box center [500, 450] width 33 height 32
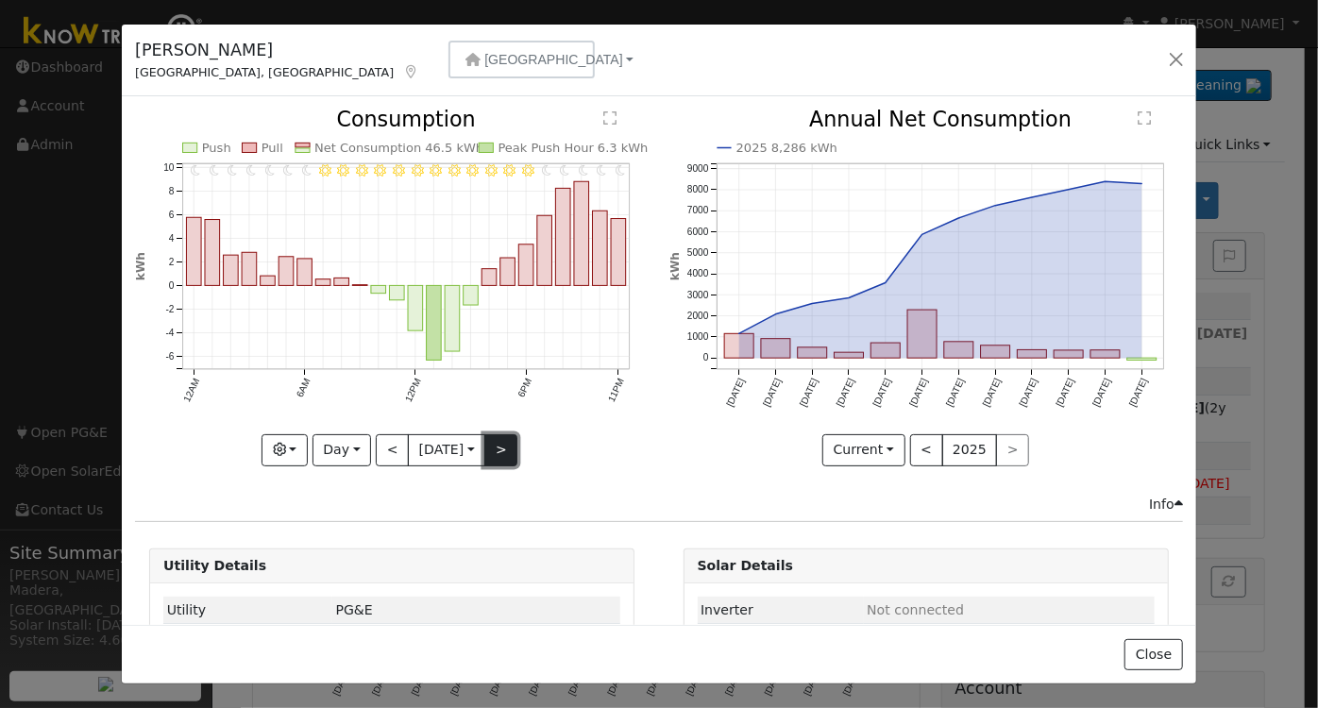
click at [488, 442] on button ">" at bounding box center [500, 450] width 33 height 32
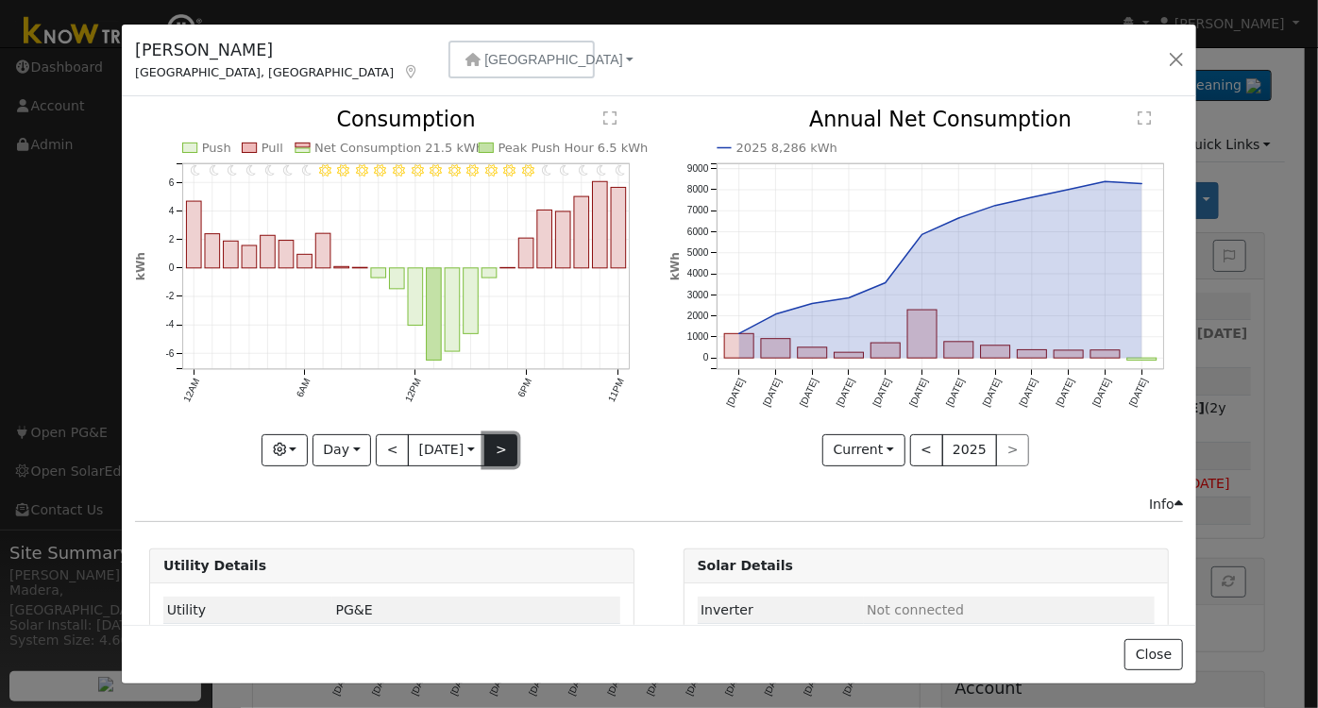
click at [488, 442] on button ">" at bounding box center [500, 450] width 33 height 32
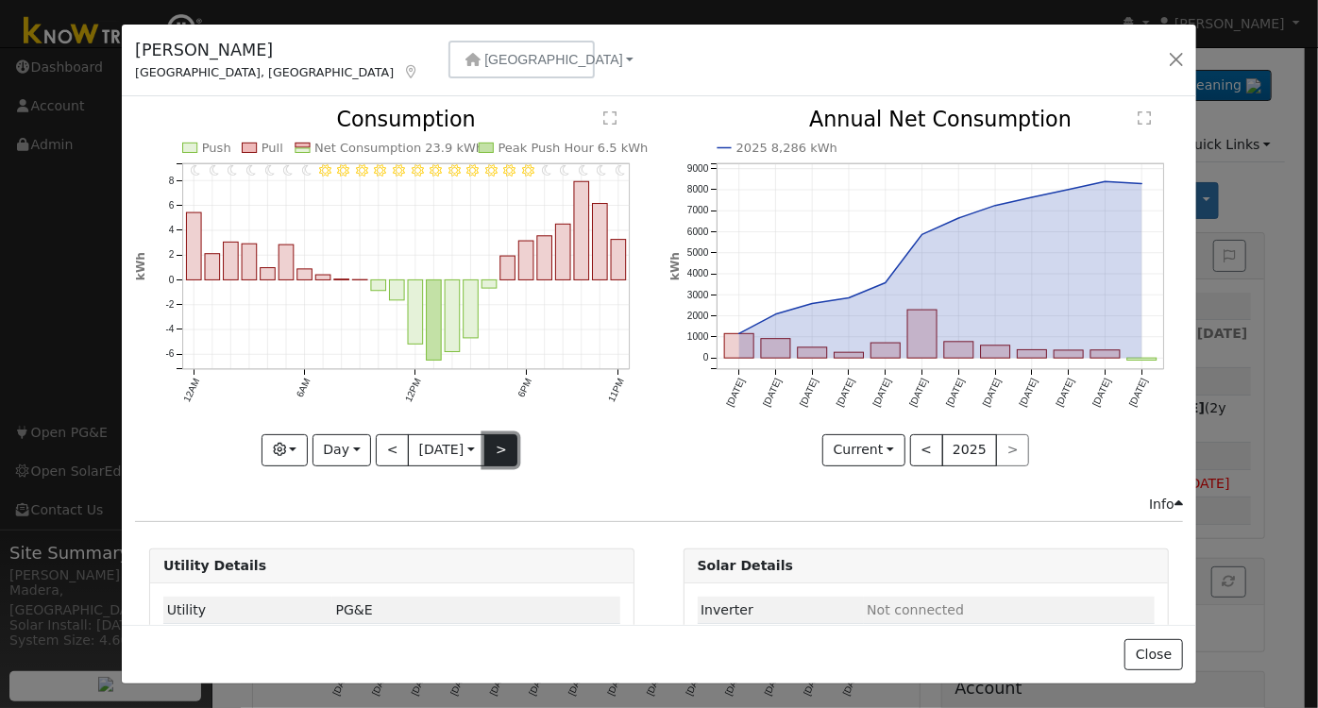
click at [488, 442] on button ">" at bounding box center [500, 450] width 33 height 32
type input "[DATE]"
